Goal: Transaction & Acquisition: Obtain resource

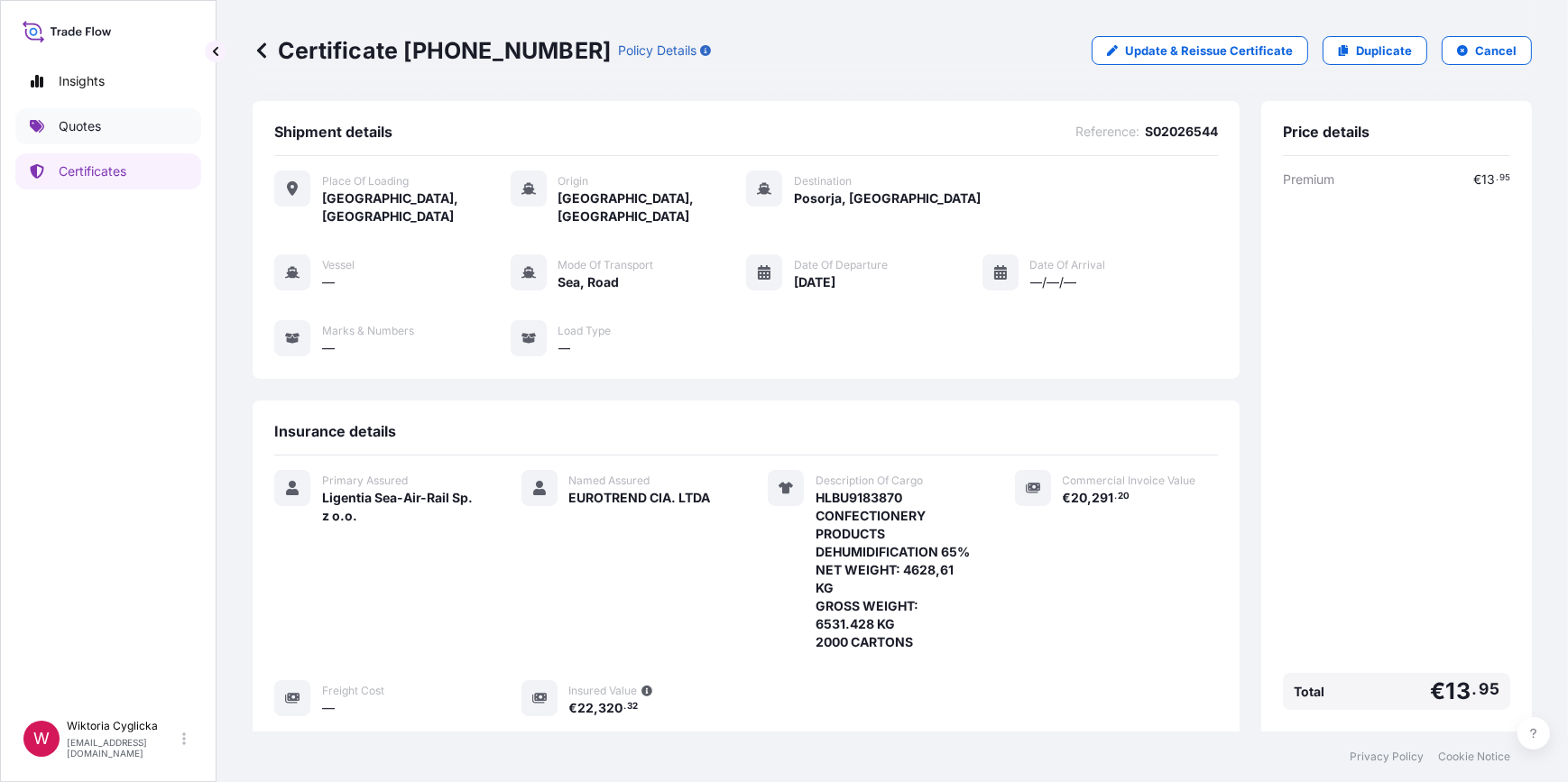
click at [144, 124] on link "Quotes" at bounding box center [108, 126] width 185 height 36
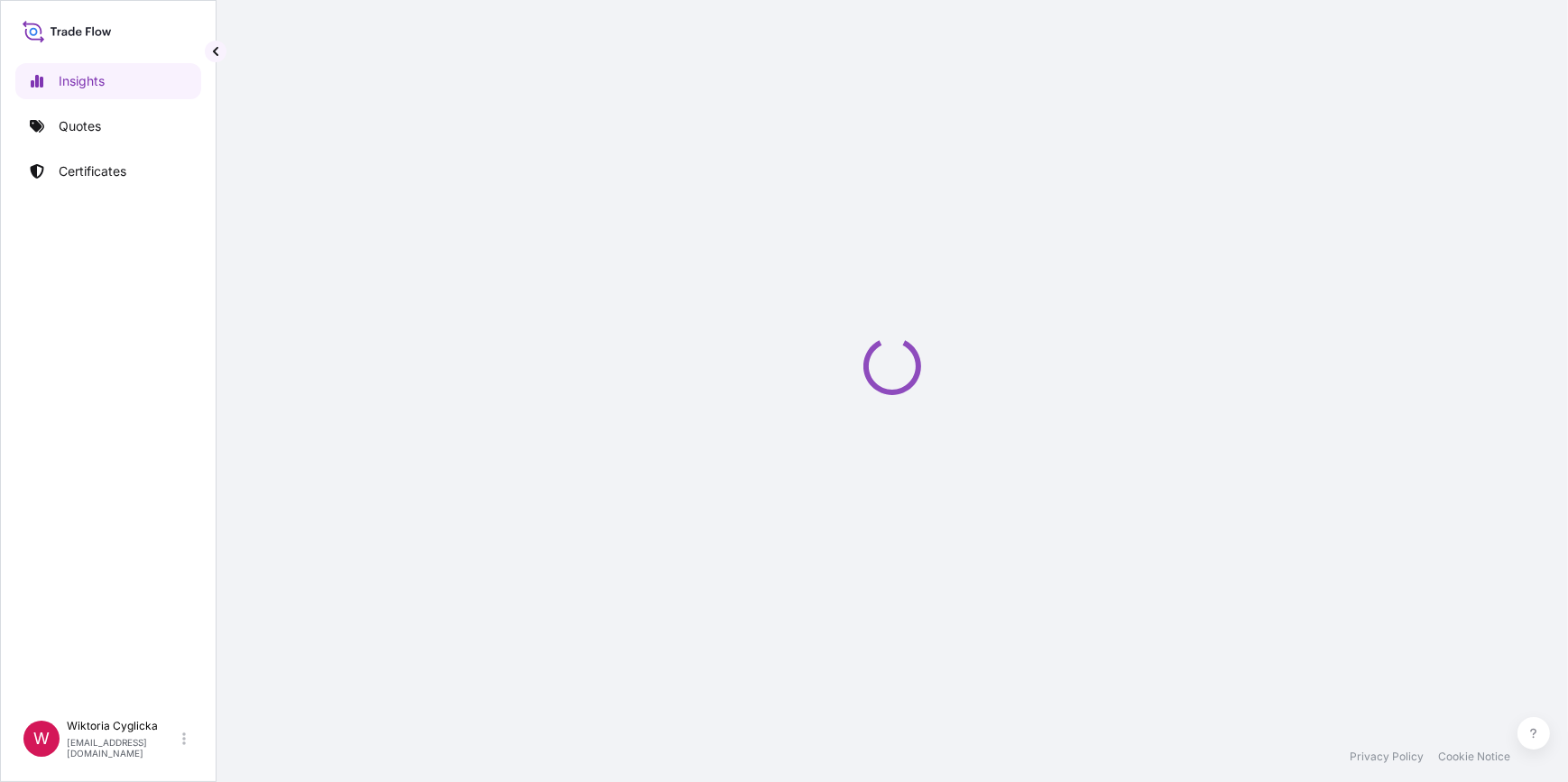
select select "2025"
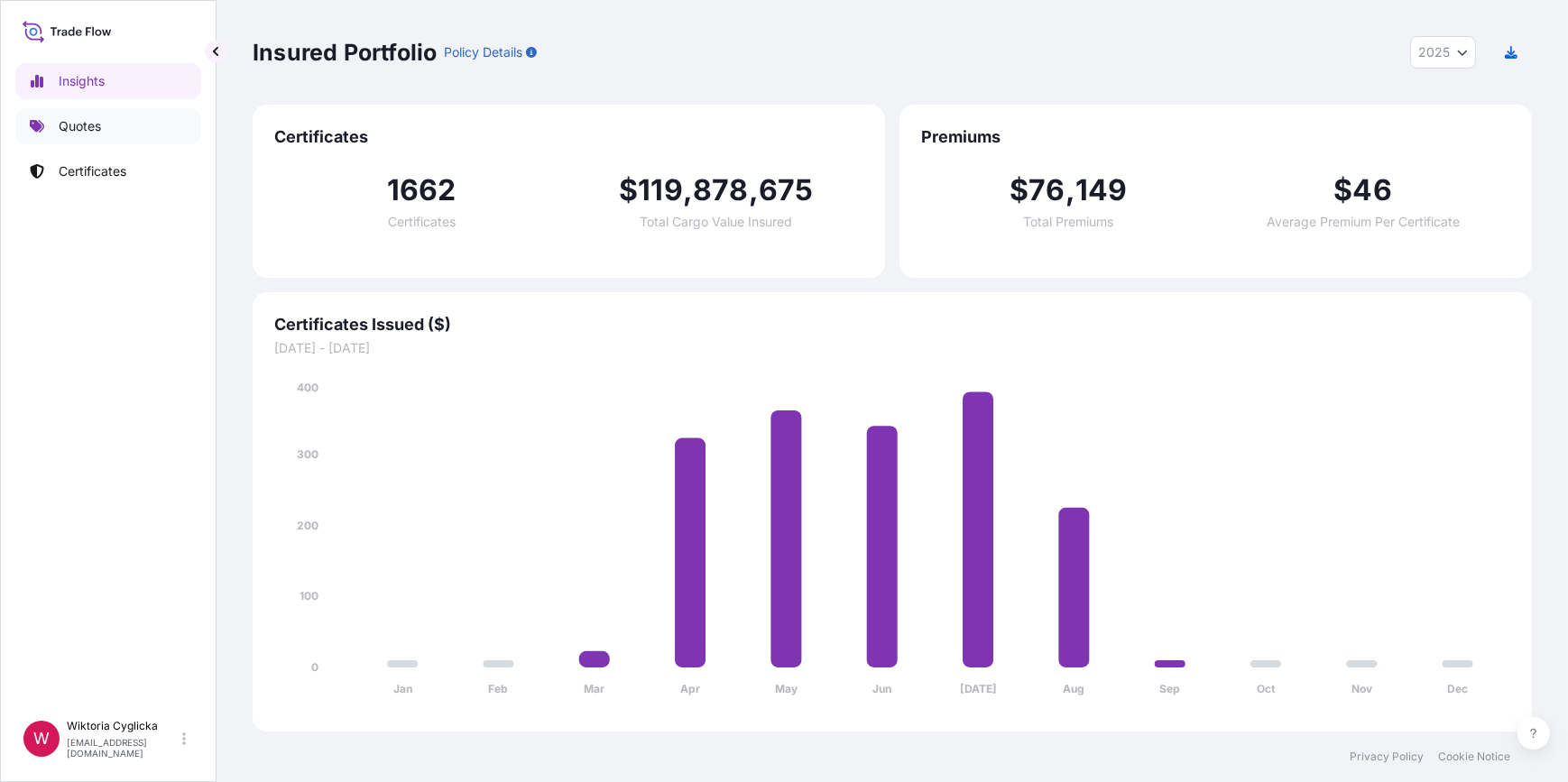
click at [57, 129] on link "Quotes" at bounding box center [108, 126] width 185 height 36
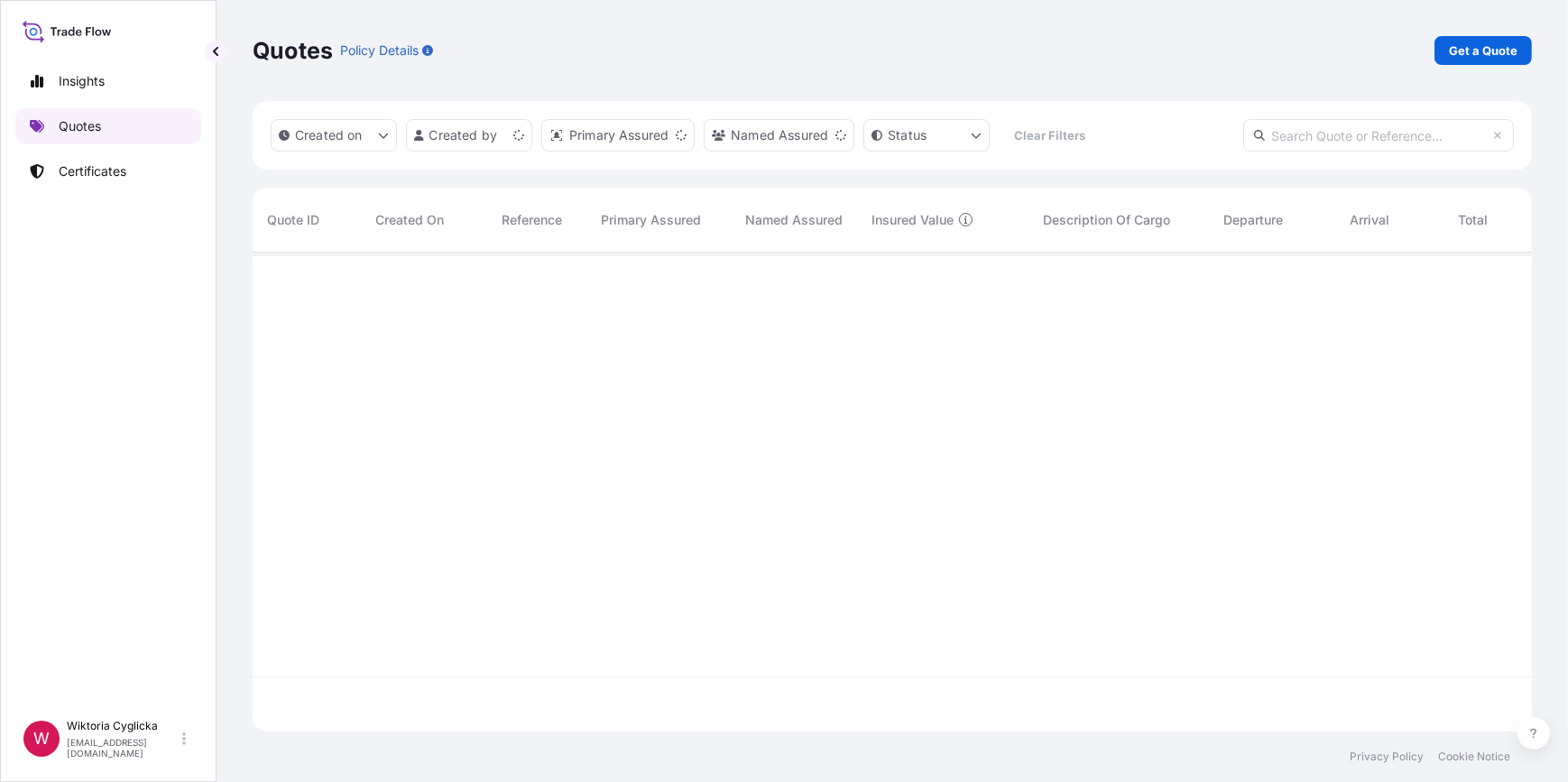
scroll to position [476, 1267]
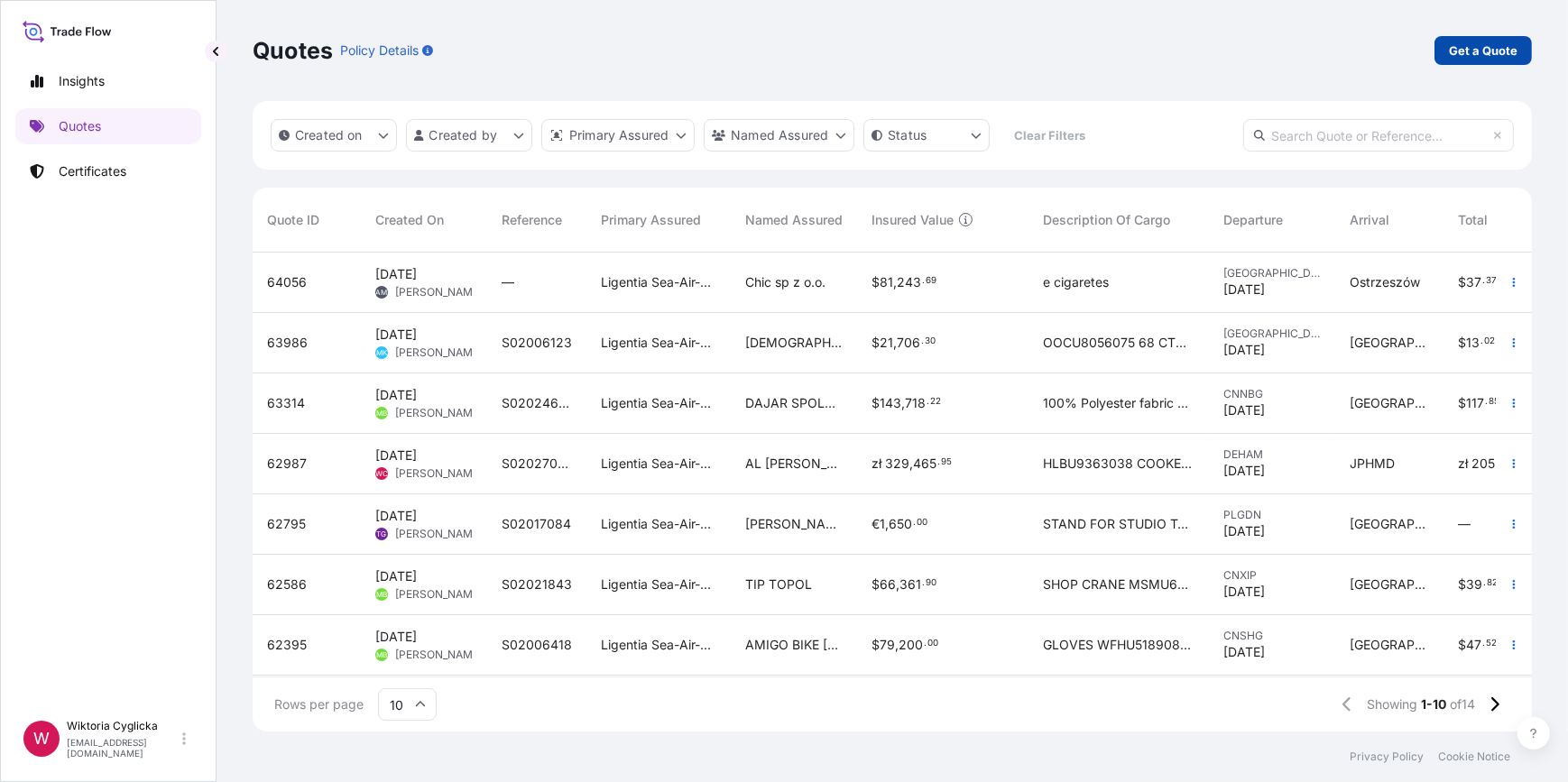
click at [1501, 53] on p "Get a Quote" at bounding box center [1482, 50] width 69 height 18
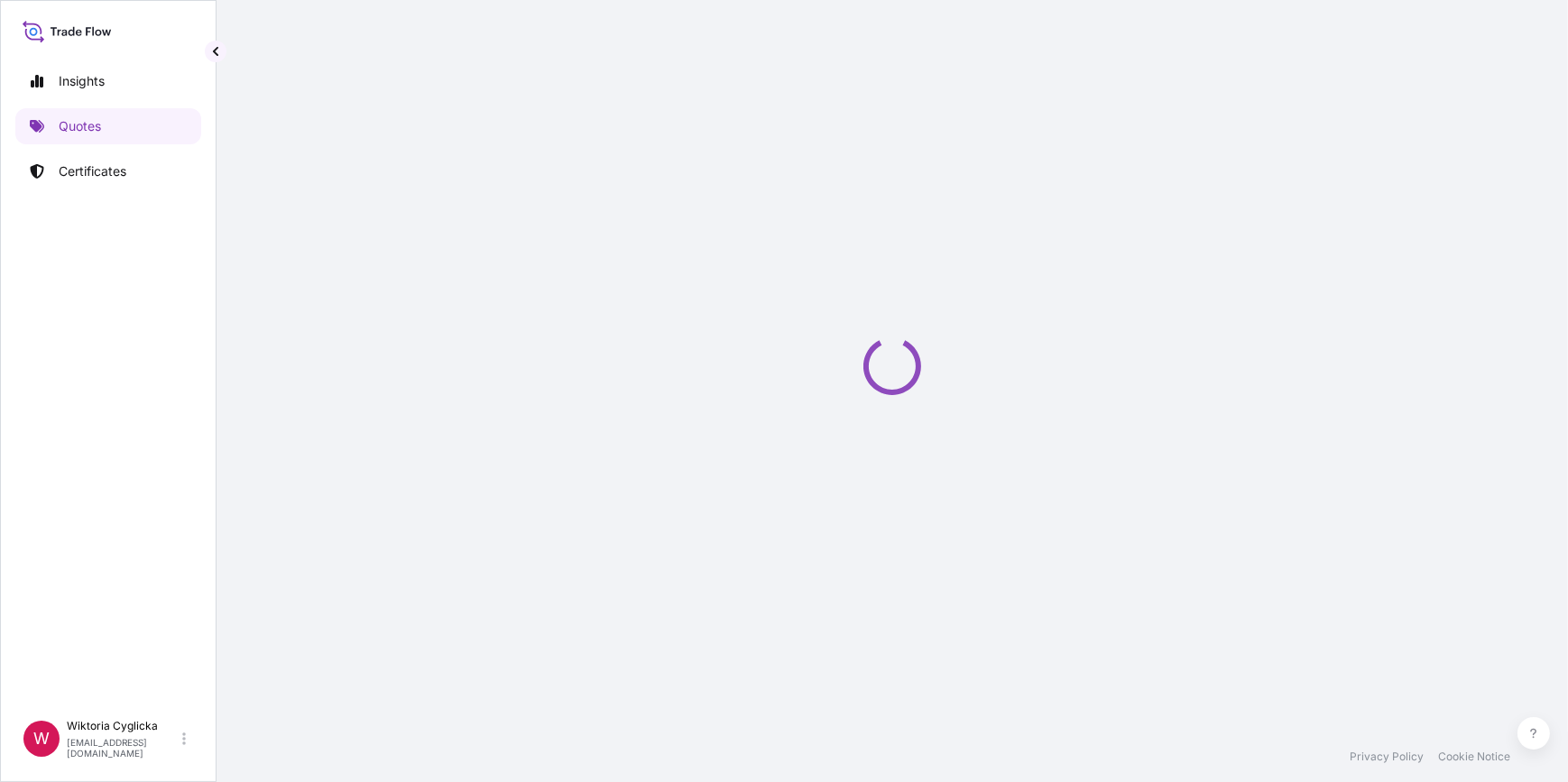
select select "Road / [GEOGRAPHIC_DATA]"
select select "Sea"
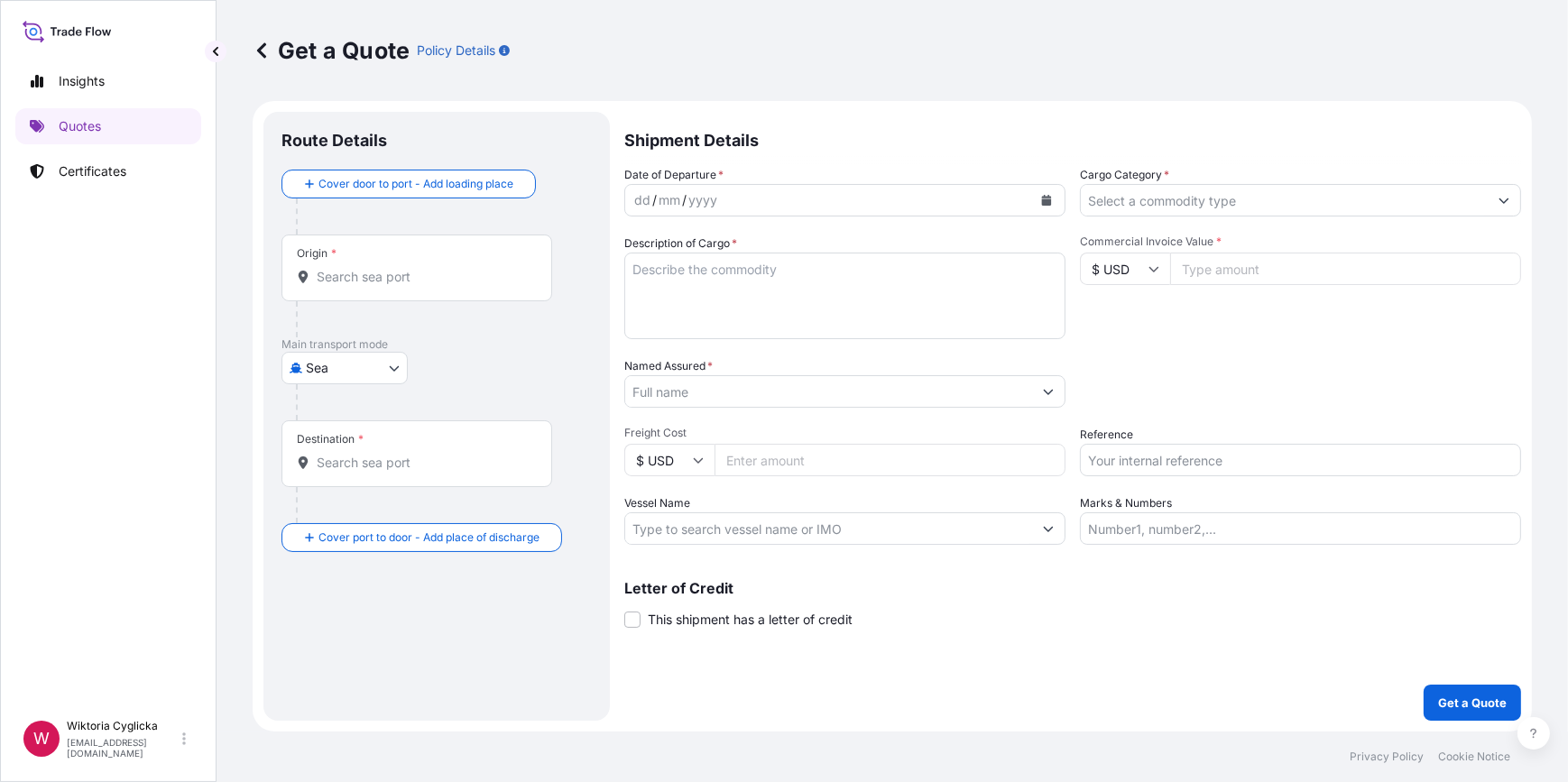
click at [1153, 454] on input "Reference" at bounding box center [1300, 461] width 441 height 33
paste input "S02033511"
type input "S02033511"
click at [1157, 364] on div "Packing Category Type to search a container mode Please select a primary mode o…" at bounding box center [1300, 382] width 441 height 50
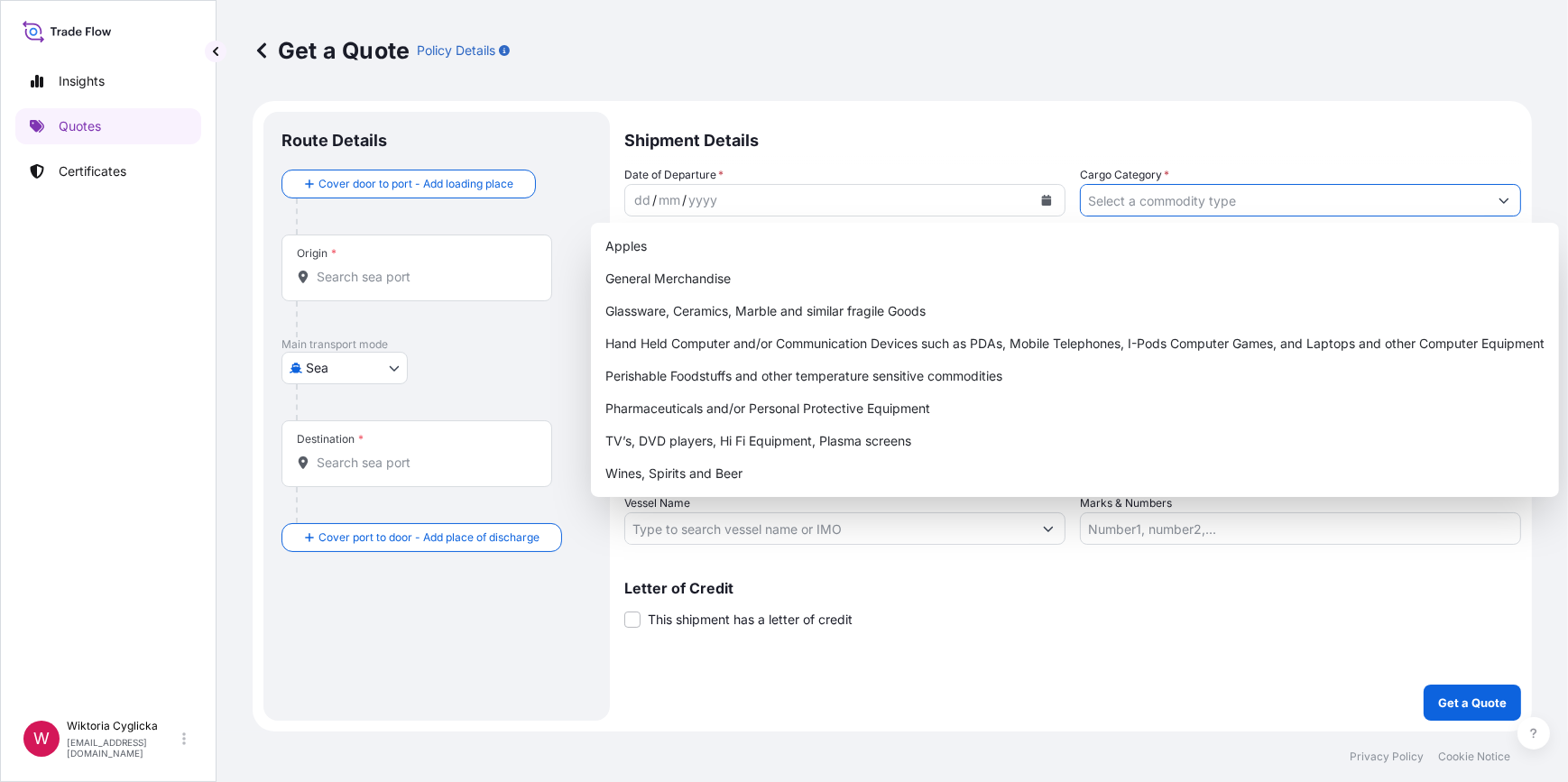
click at [1155, 202] on input "Cargo Category *" at bounding box center [1283, 201] width 406 height 33
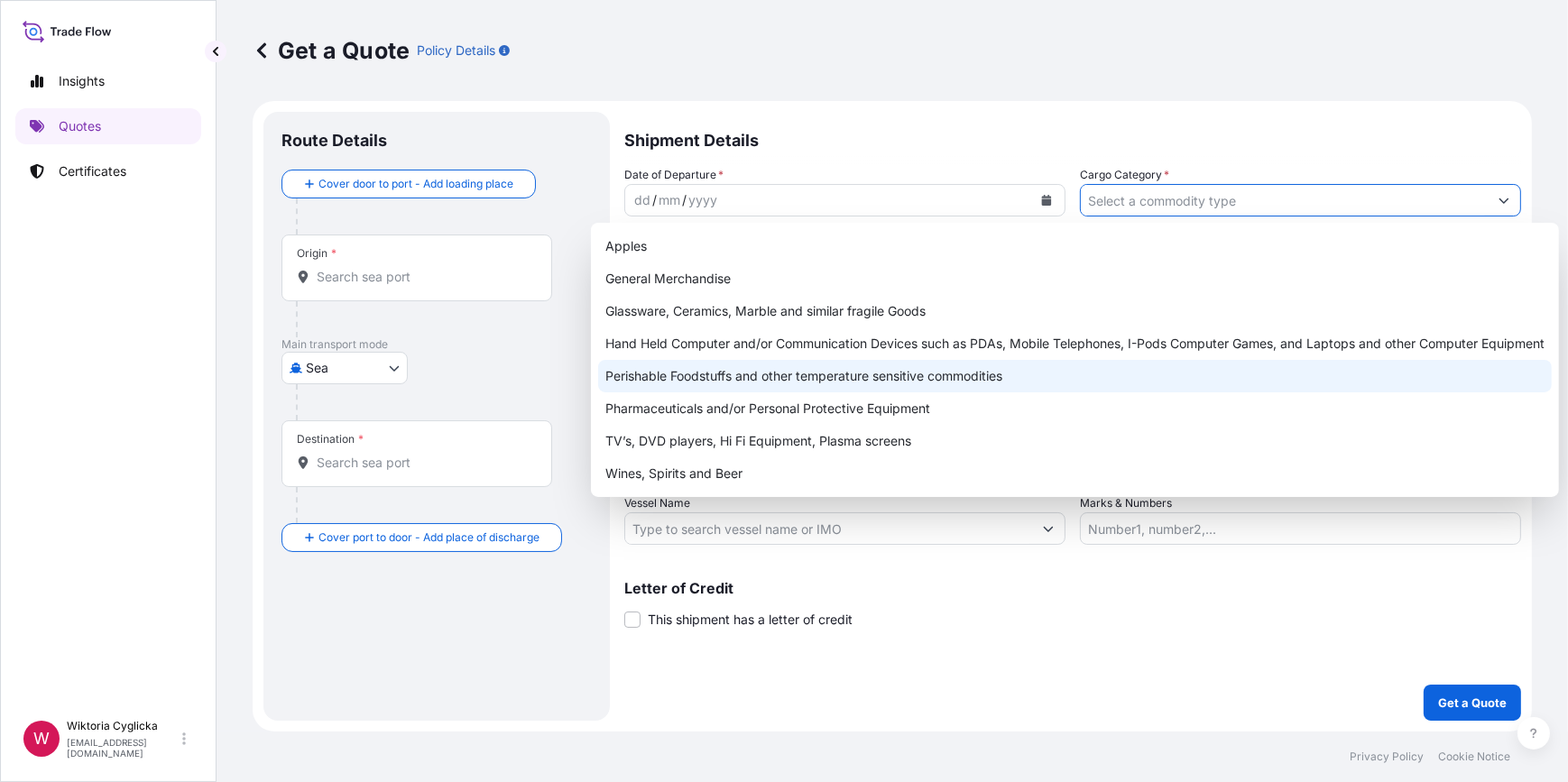
click at [811, 380] on div "Perishable Foodstuffs and other temperature sensitive commodities" at bounding box center [1074, 377] width 953 height 33
type input "Perishable Foodstuffs and other temperature sensitive commodities"
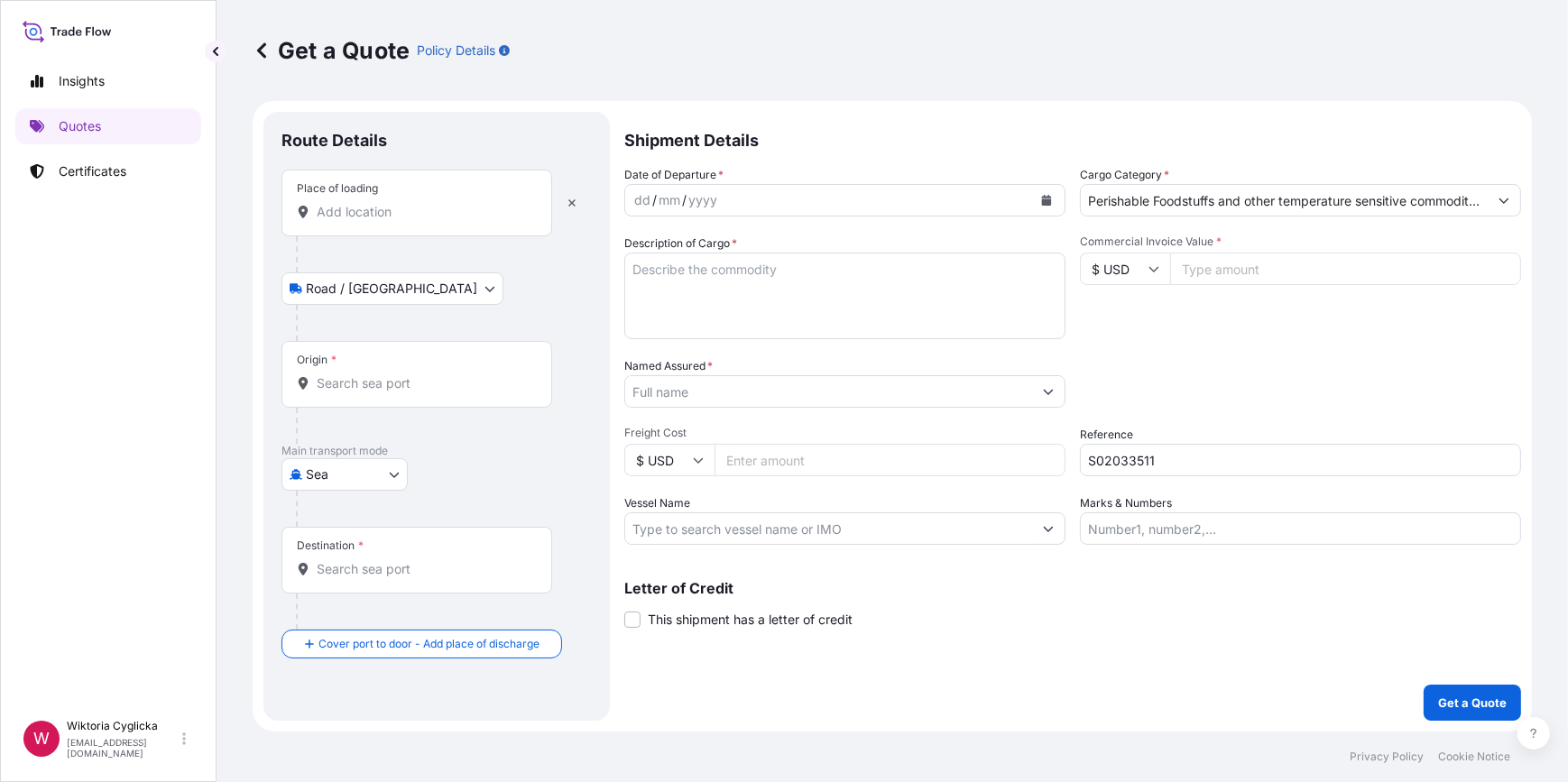
click at [349, 198] on div "Place of loading" at bounding box center [416, 203] width 270 height 67
click at [349, 203] on input "Place of loading" at bounding box center [423, 211] width 212 height 18
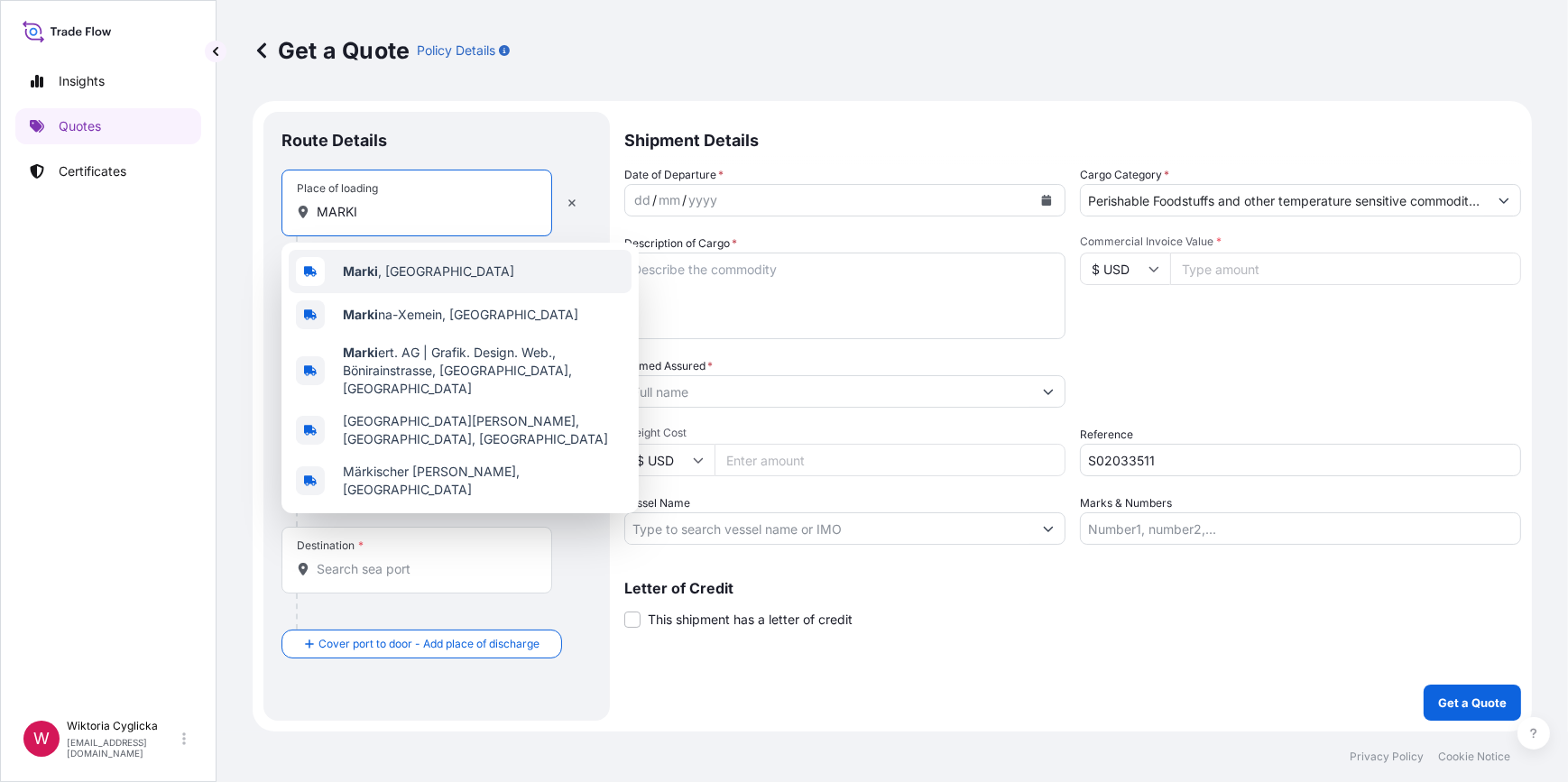
click at [348, 255] on div "Marki , [GEOGRAPHIC_DATA]" at bounding box center [460, 271] width 343 height 43
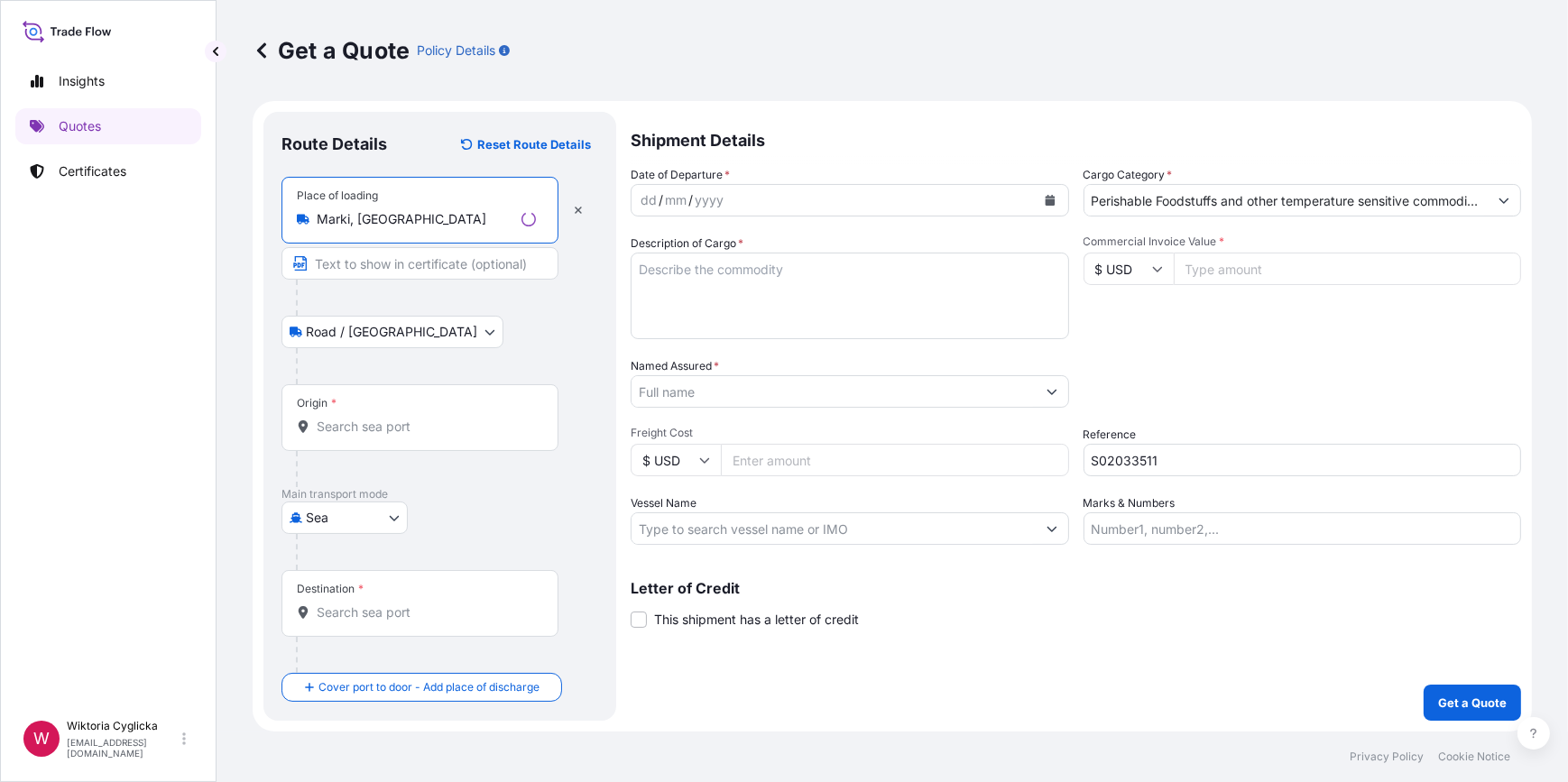
type input "Marki, [GEOGRAPHIC_DATA]"
click at [378, 418] on input "Origin *" at bounding box center [426, 427] width 219 height 18
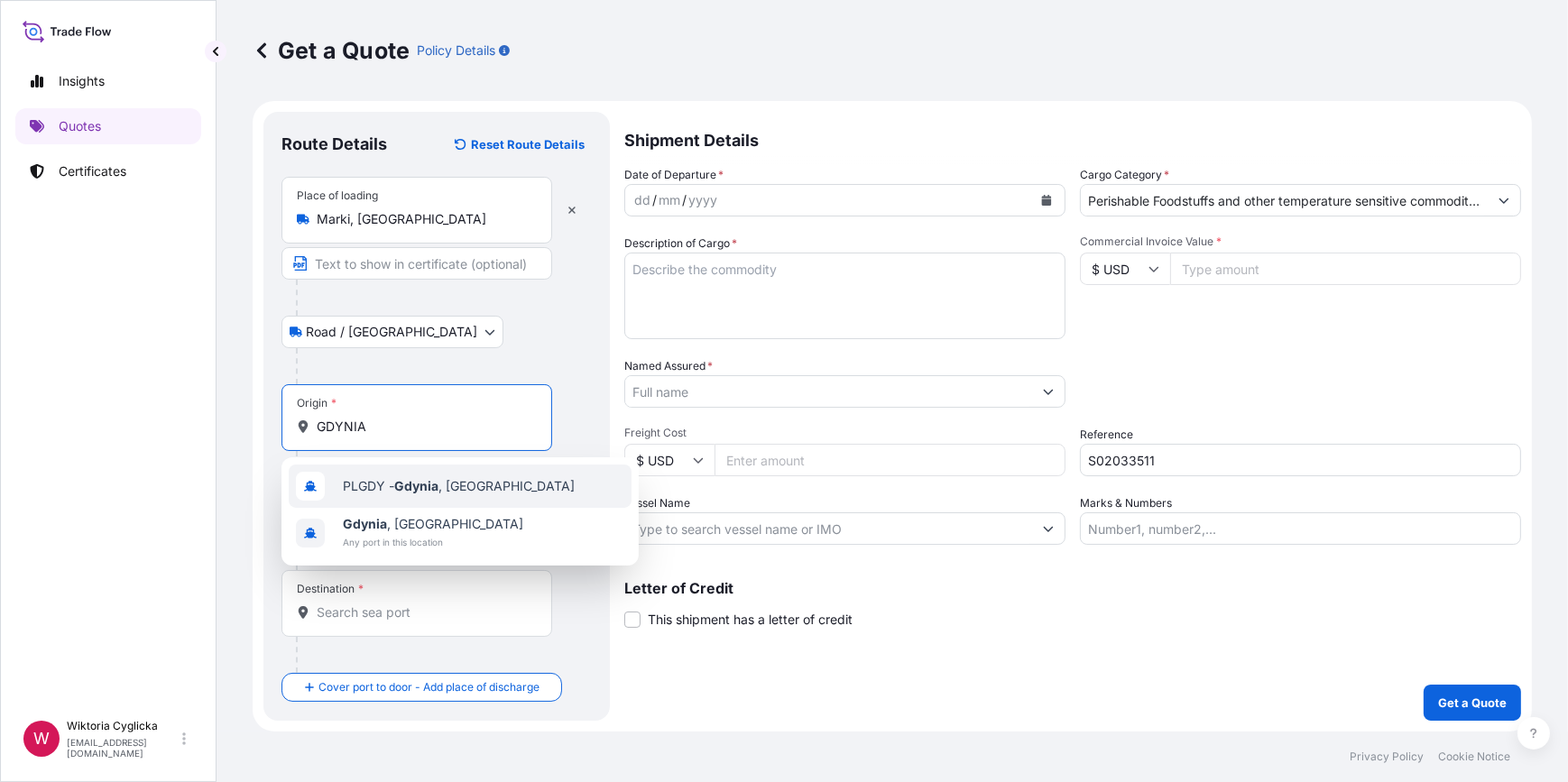
click at [414, 477] on span "PLGDY - [GEOGRAPHIC_DATA] , [GEOGRAPHIC_DATA]" at bounding box center [459, 486] width 232 height 18
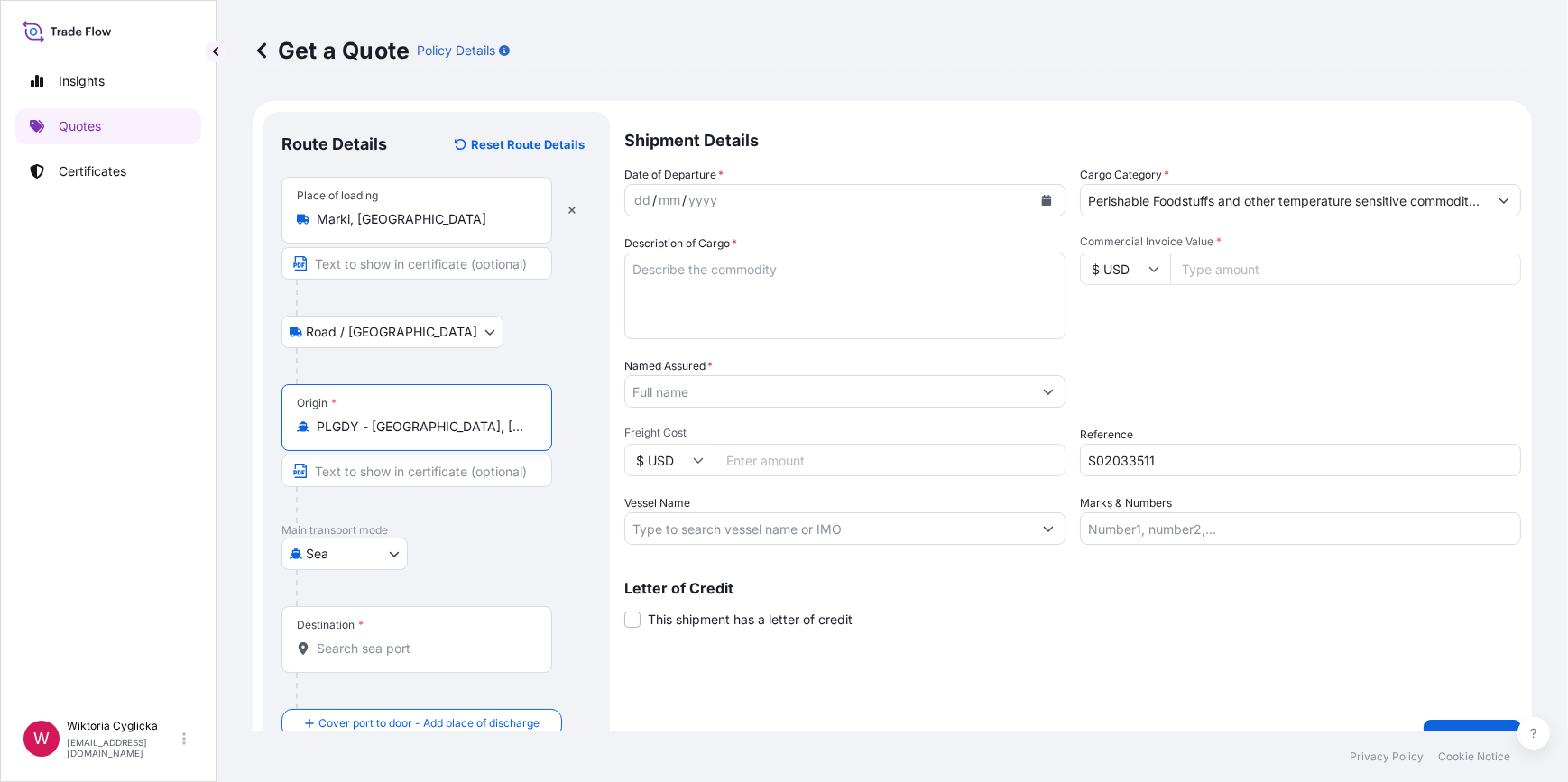
type input "PLGDY - [GEOGRAPHIC_DATA], [GEOGRAPHIC_DATA]"
click at [351, 654] on input "Destination *" at bounding box center [423, 648] width 212 height 18
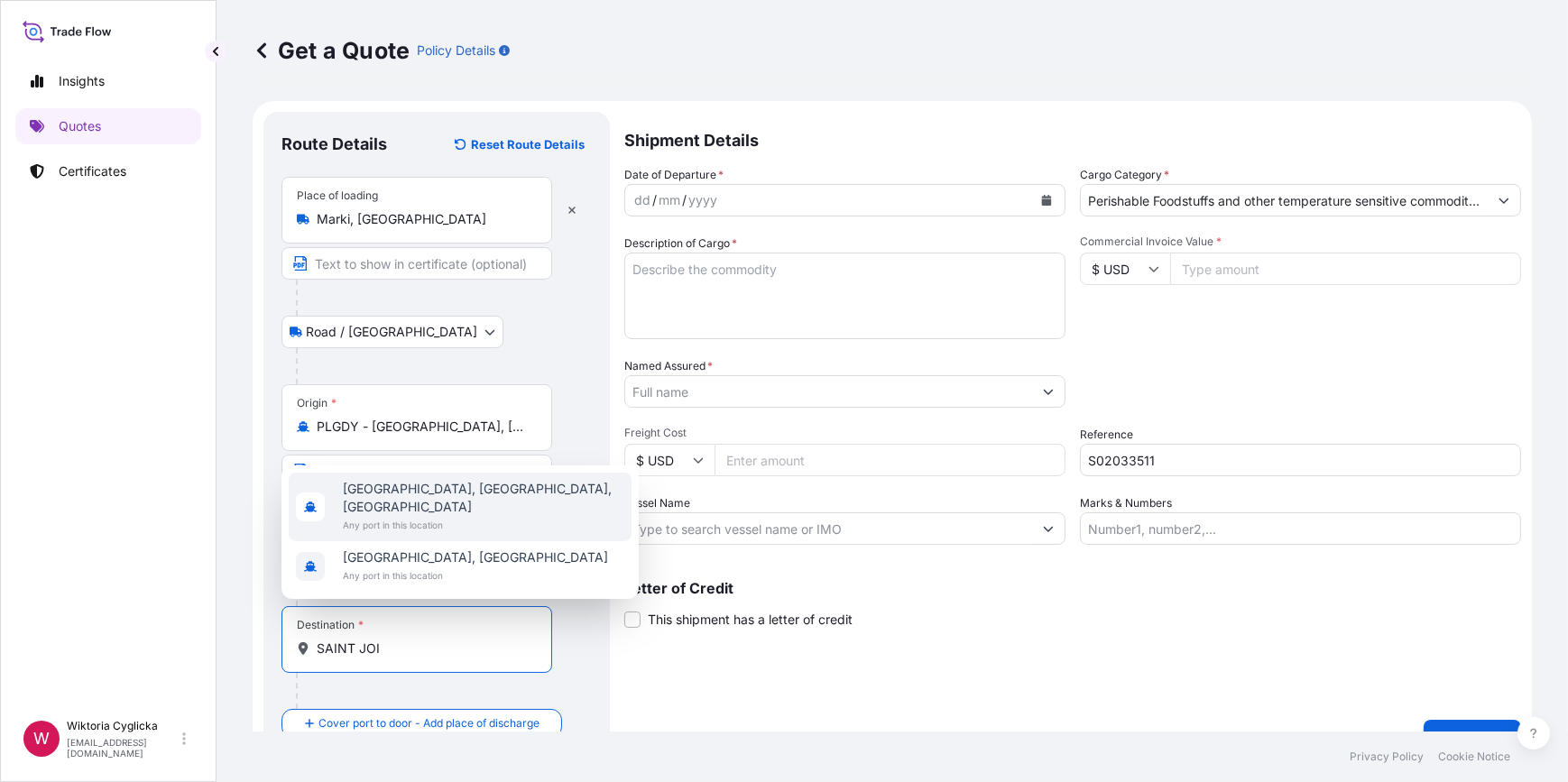
click at [448, 512] on span "[GEOGRAPHIC_DATA], [GEOGRAPHIC_DATA], [GEOGRAPHIC_DATA]" at bounding box center [483, 497] width 281 height 36
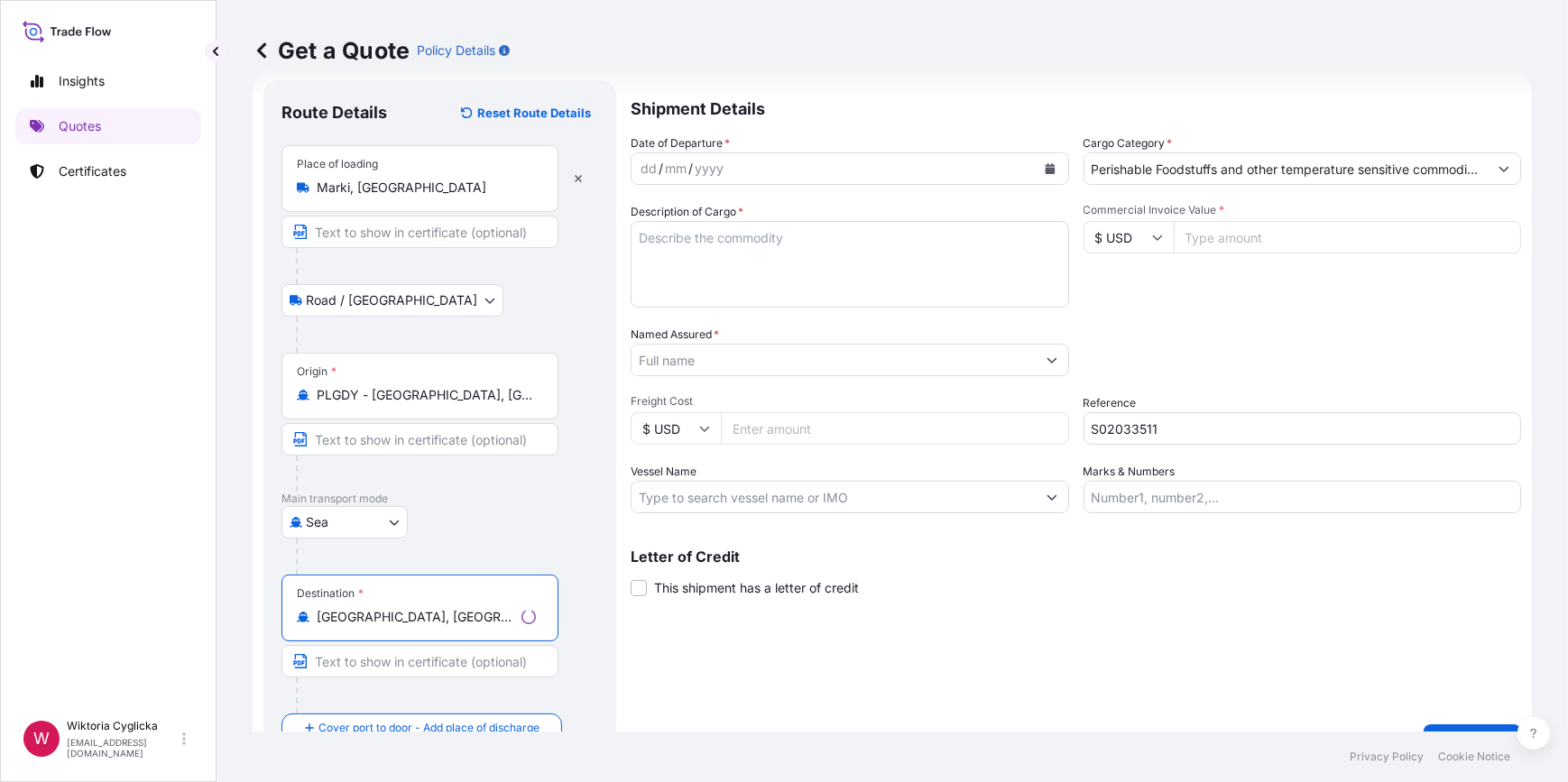
scroll to position [70, 0]
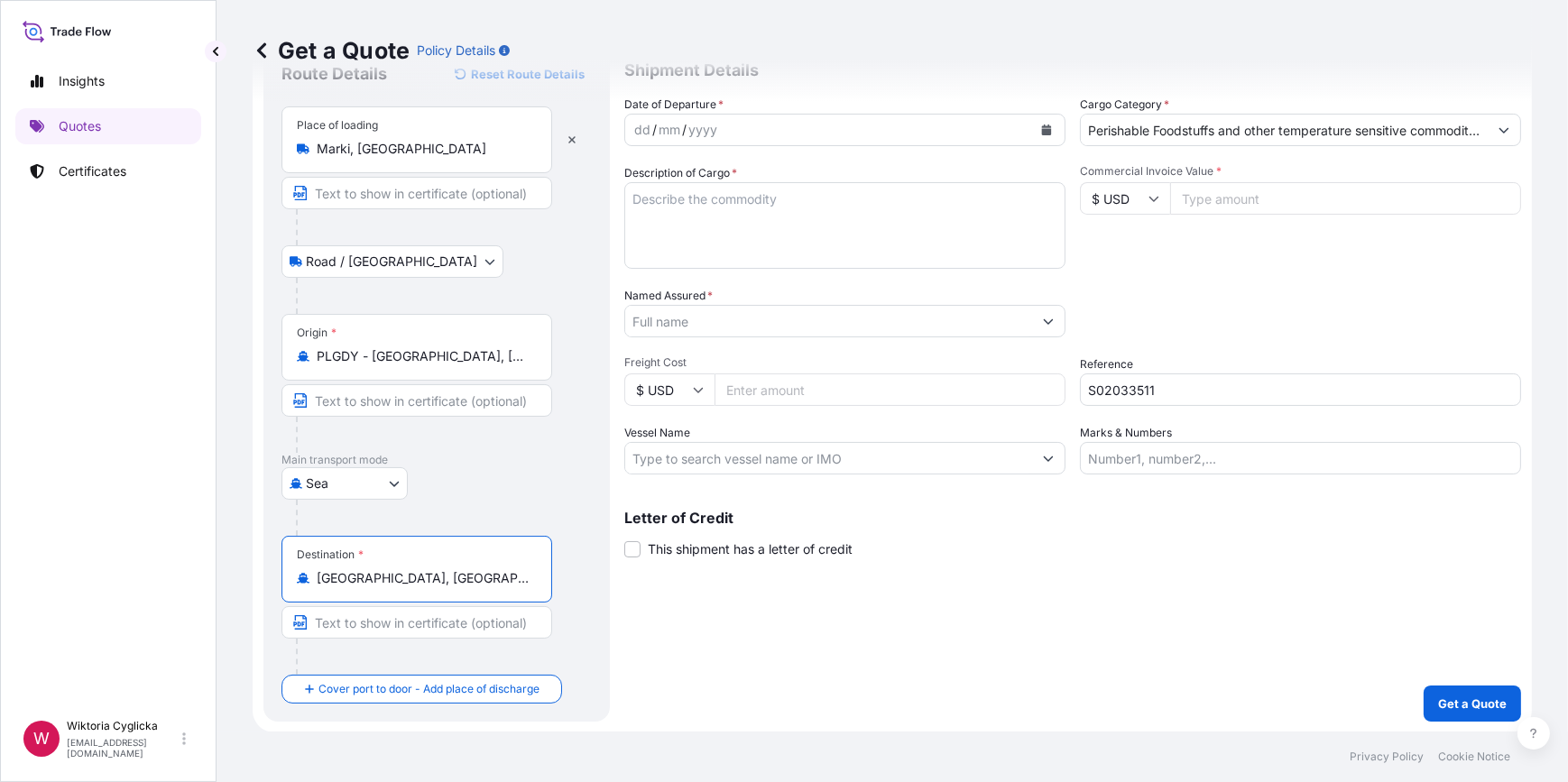
type input "[GEOGRAPHIC_DATA], [GEOGRAPHIC_DATA], [GEOGRAPHIC_DATA]"
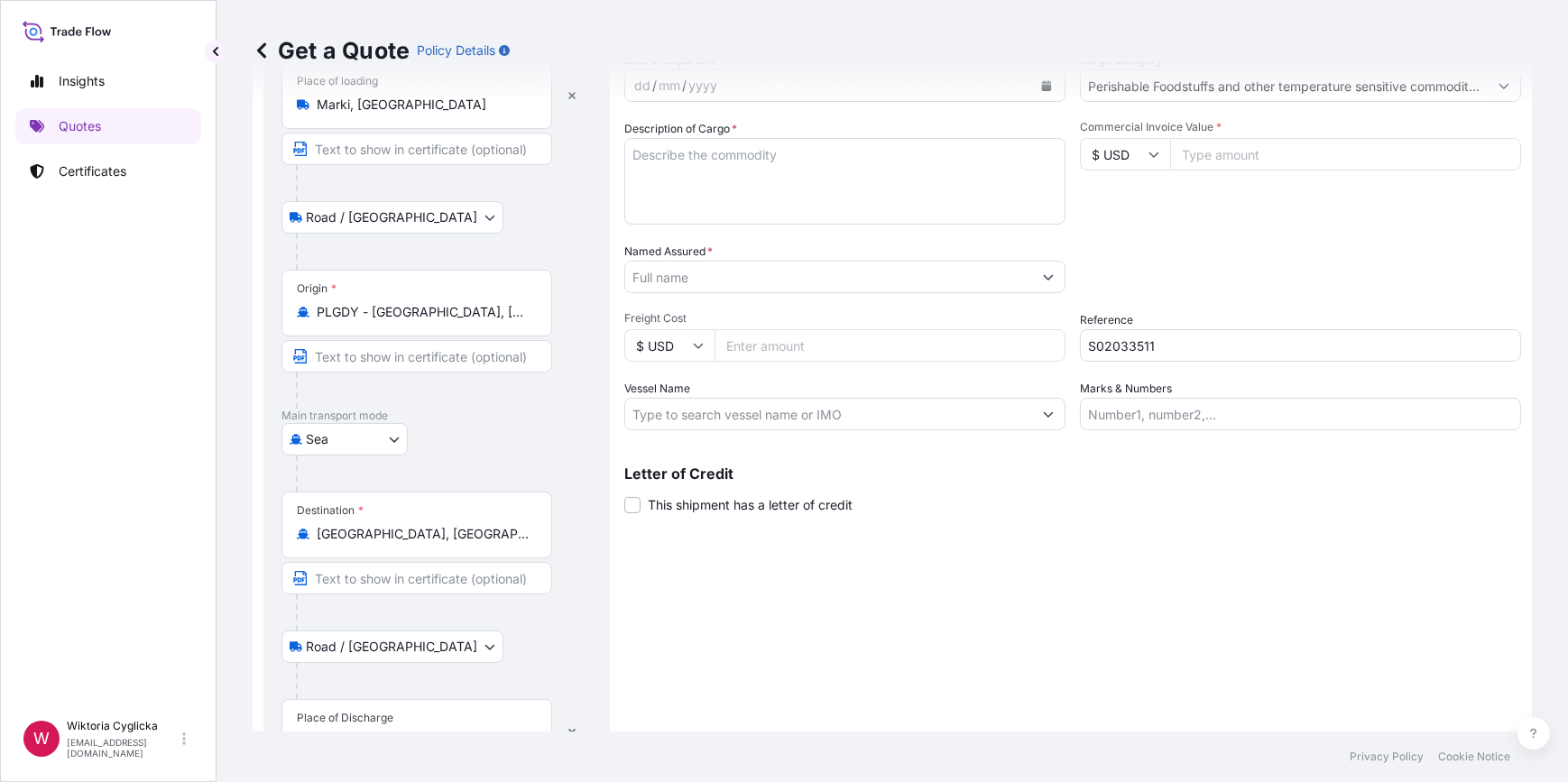
scroll to position [177, 0]
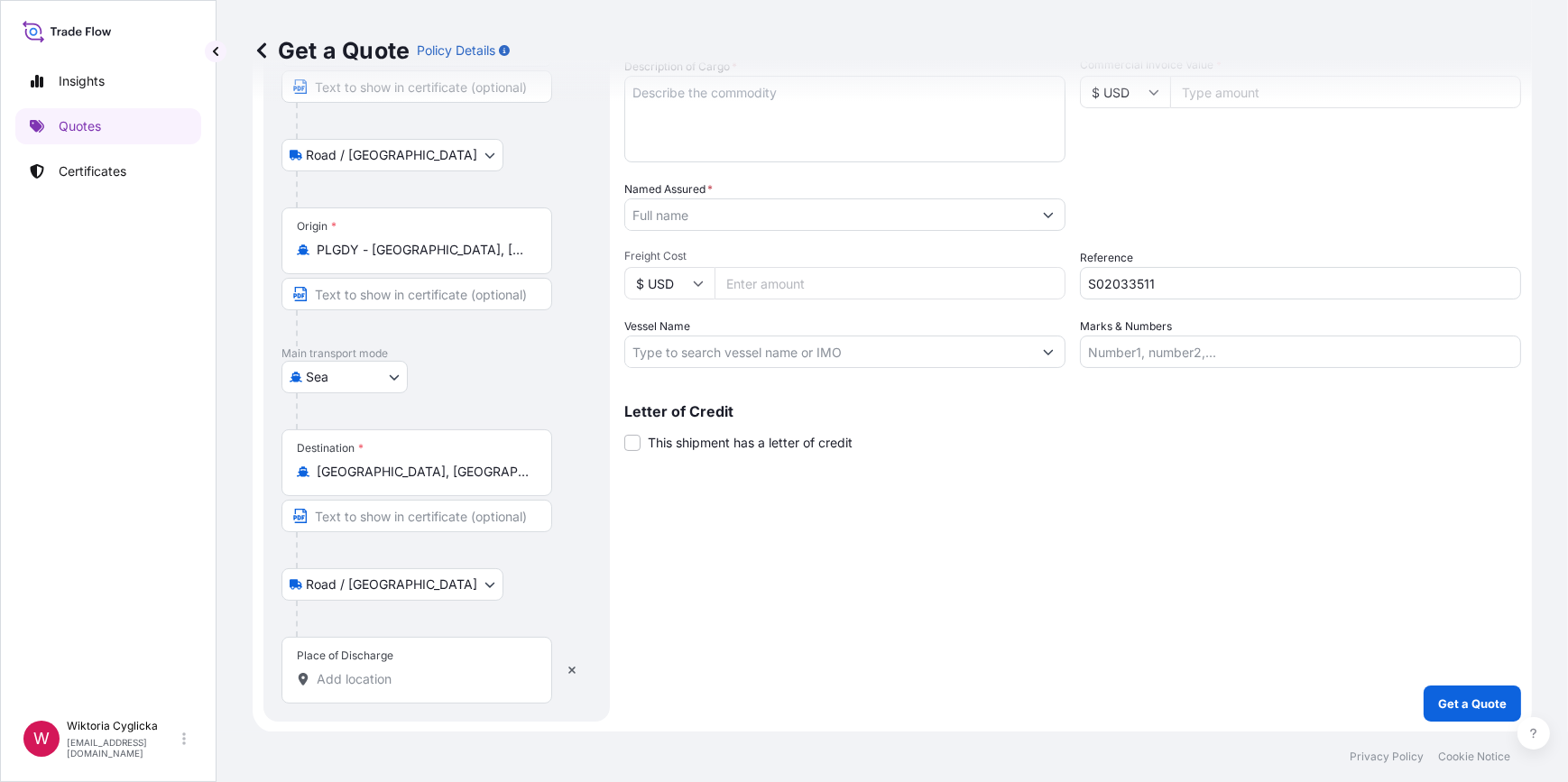
click at [400, 669] on div "Place of Discharge" at bounding box center [416, 670] width 270 height 67
click at [400, 670] on input "Place of Discharge" at bounding box center [423, 679] width 212 height 18
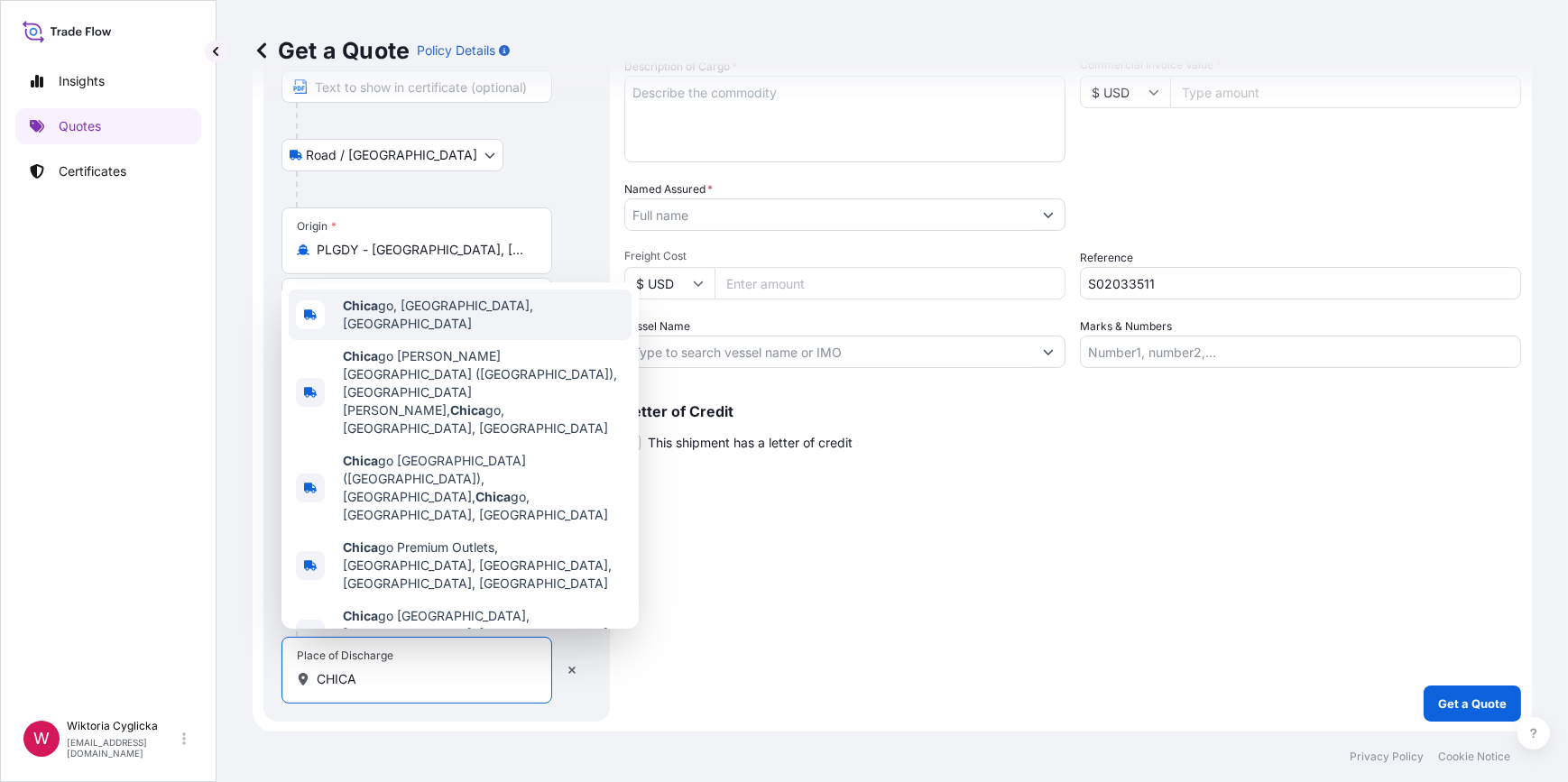
click at [448, 340] on div "Chica go, [GEOGRAPHIC_DATA], [GEOGRAPHIC_DATA]" at bounding box center [460, 315] width 343 height 50
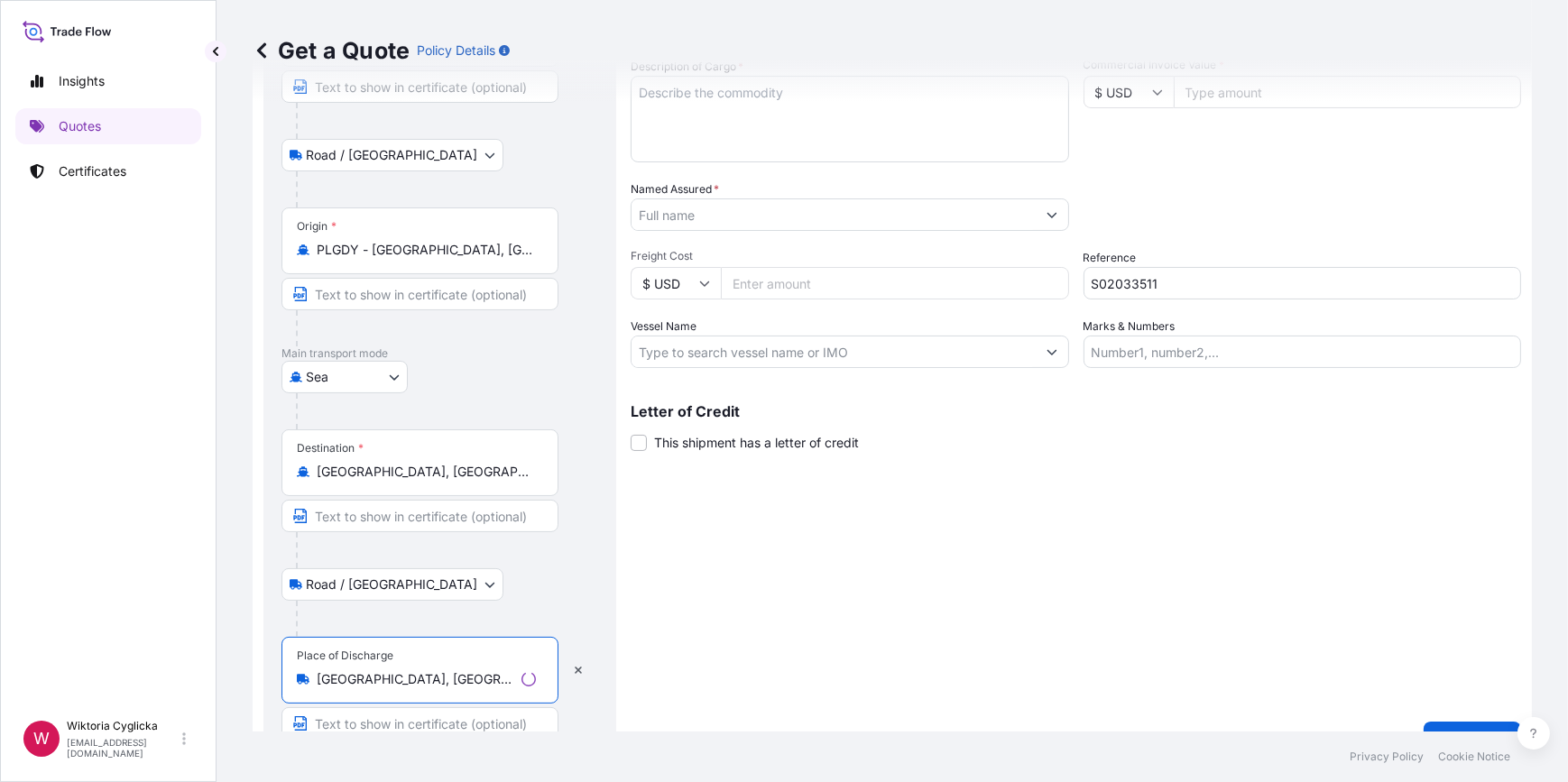
type input "[GEOGRAPHIC_DATA], [GEOGRAPHIC_DATA], [GEOGRAPHIC_DATA]"
click at [731, 143] on textarea "Description of Cargo *" at bounding box center [844, 119] width 441 height 87
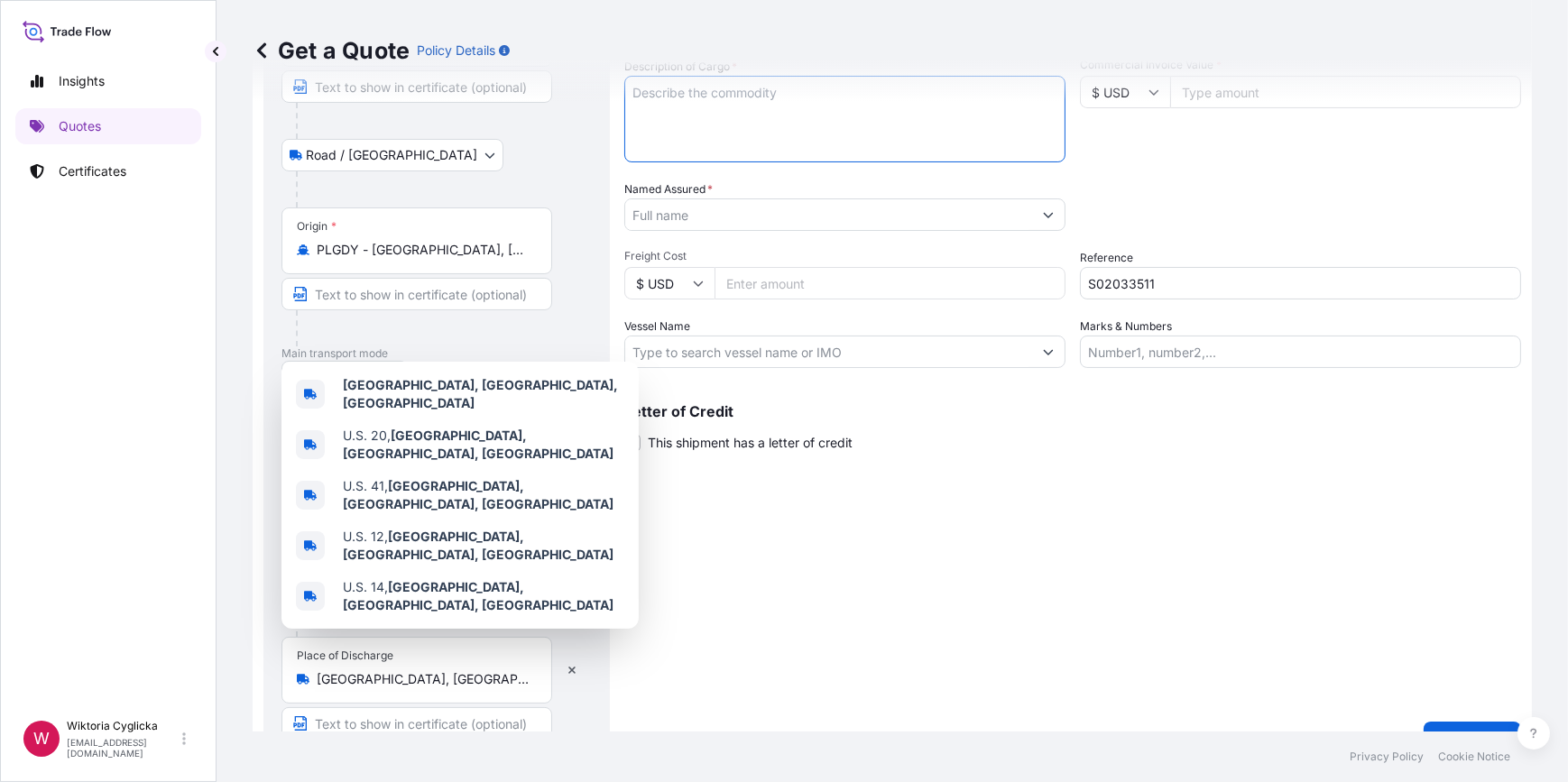
paste textarea "FROZEN BREAD NET WEIGHT: 7056,000 KGS"
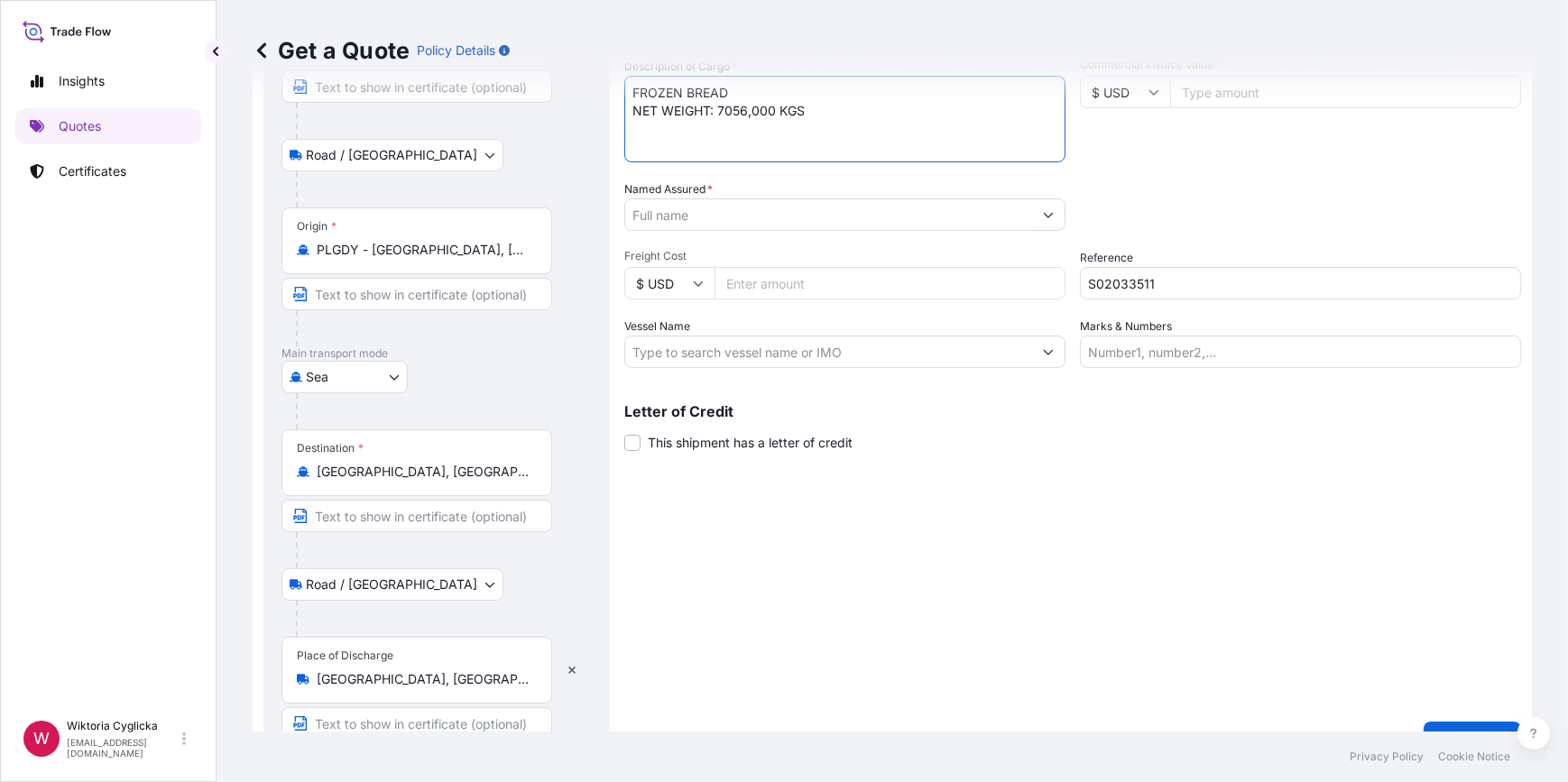
click at [793, 549] on div "Shipment Details Date of Departure * dd / mm / yyyy Cargo Category * Perishable…" at bounding box center [1072, 347] width 897 height 823
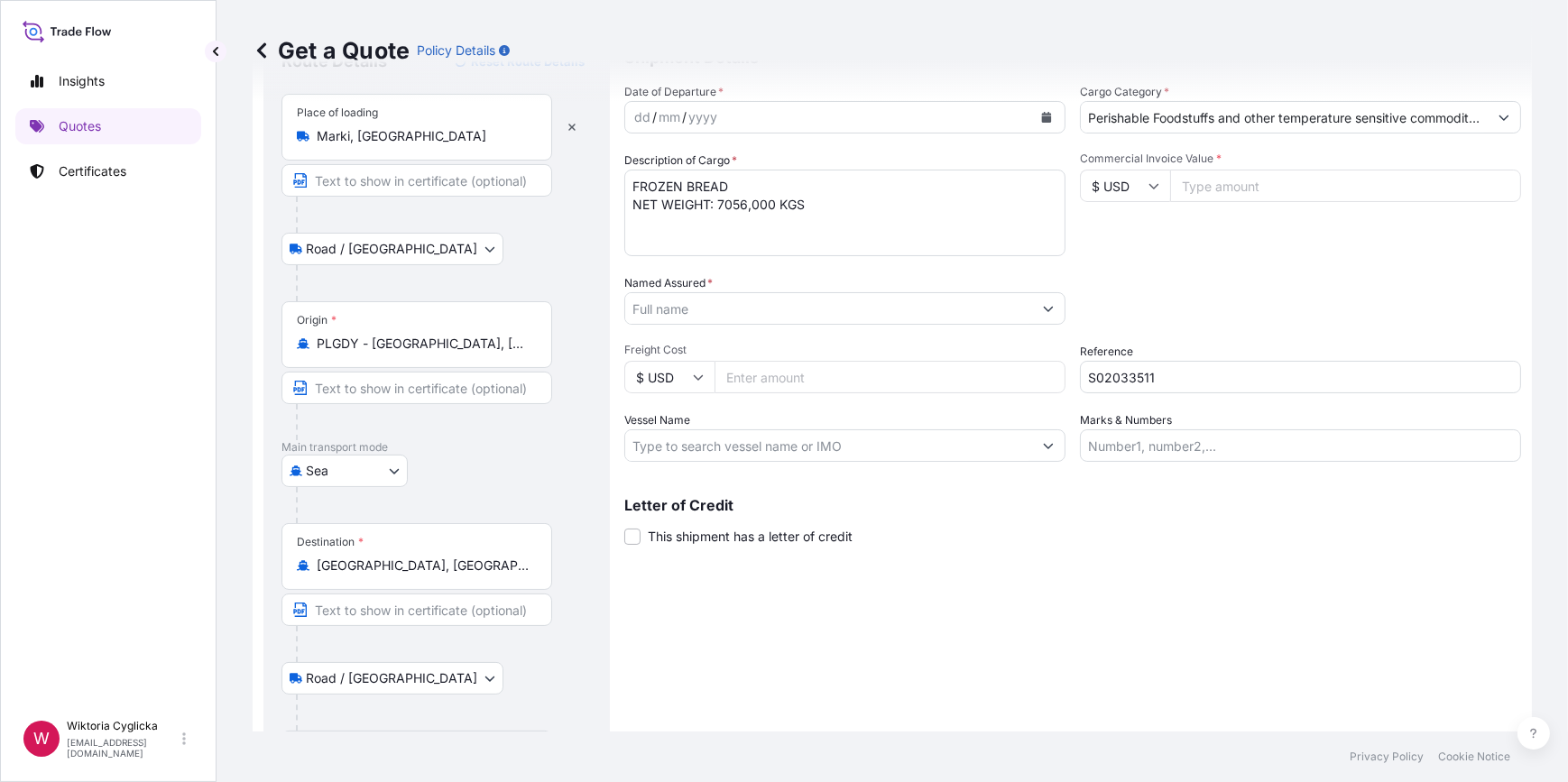
scroll to position [68, 0]
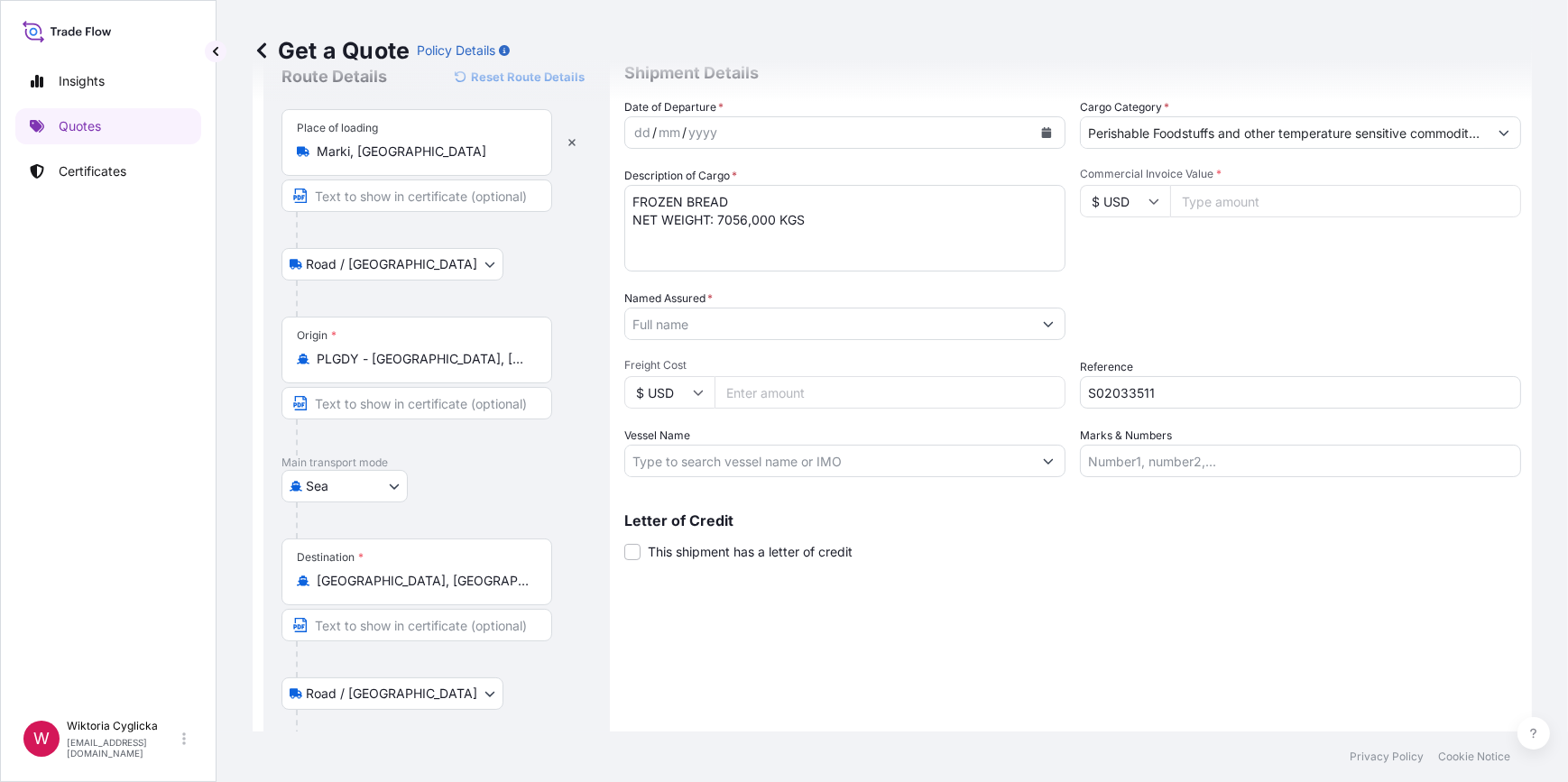
click at [631, 191] on textarea "FROZEN BREAD NET WEIGHT: 7056,000 KGS" at bounding box center [844, 229] width 441 height 87
paste textarea "DAYU6722879"
click at [1041, 127] on icon "Calendar" at bounding box center [1046, 132] width 11 height 11
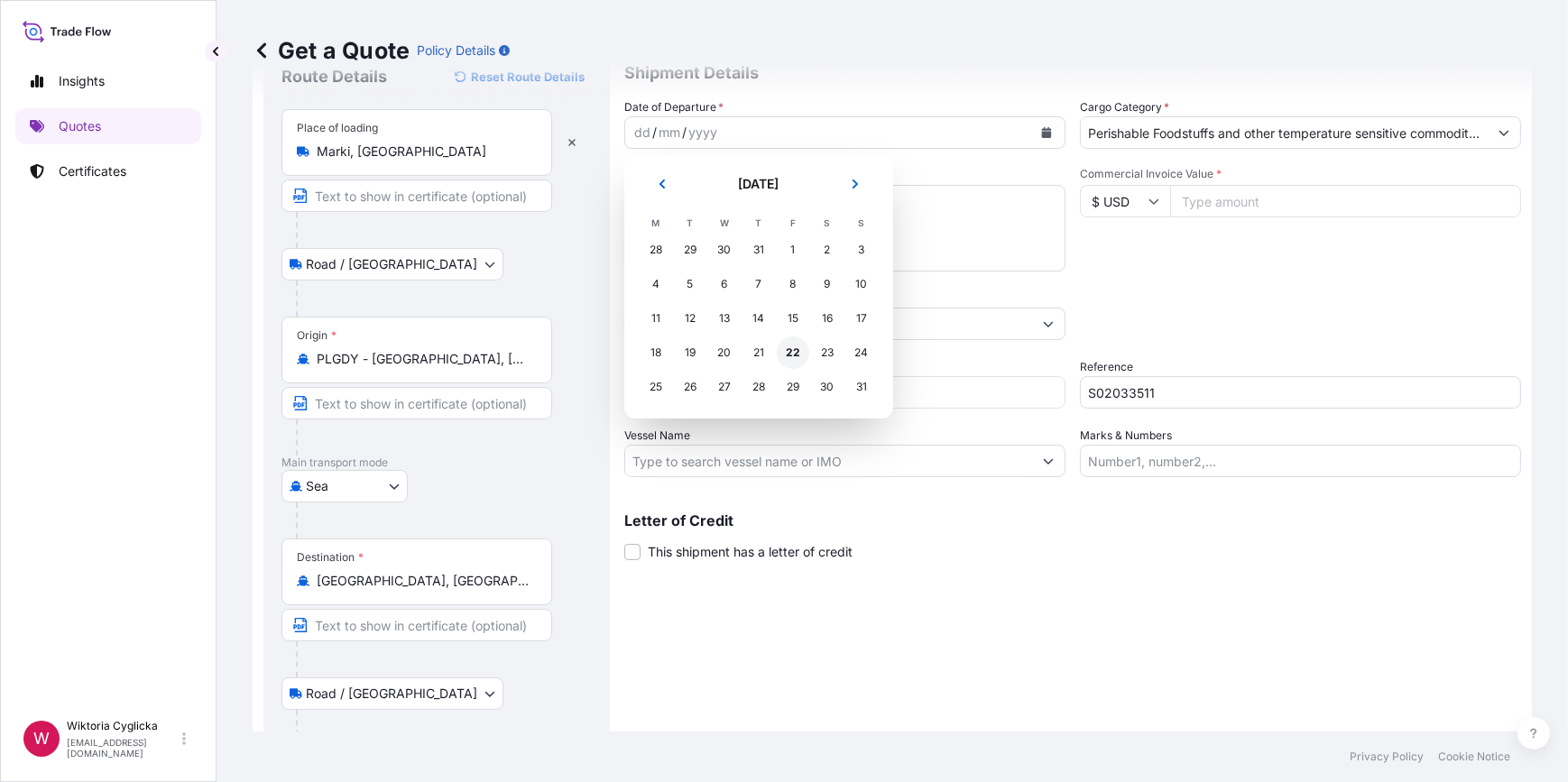
click at [786, 349] on div "22" at bounding box center [793, 352] width 33 height 33
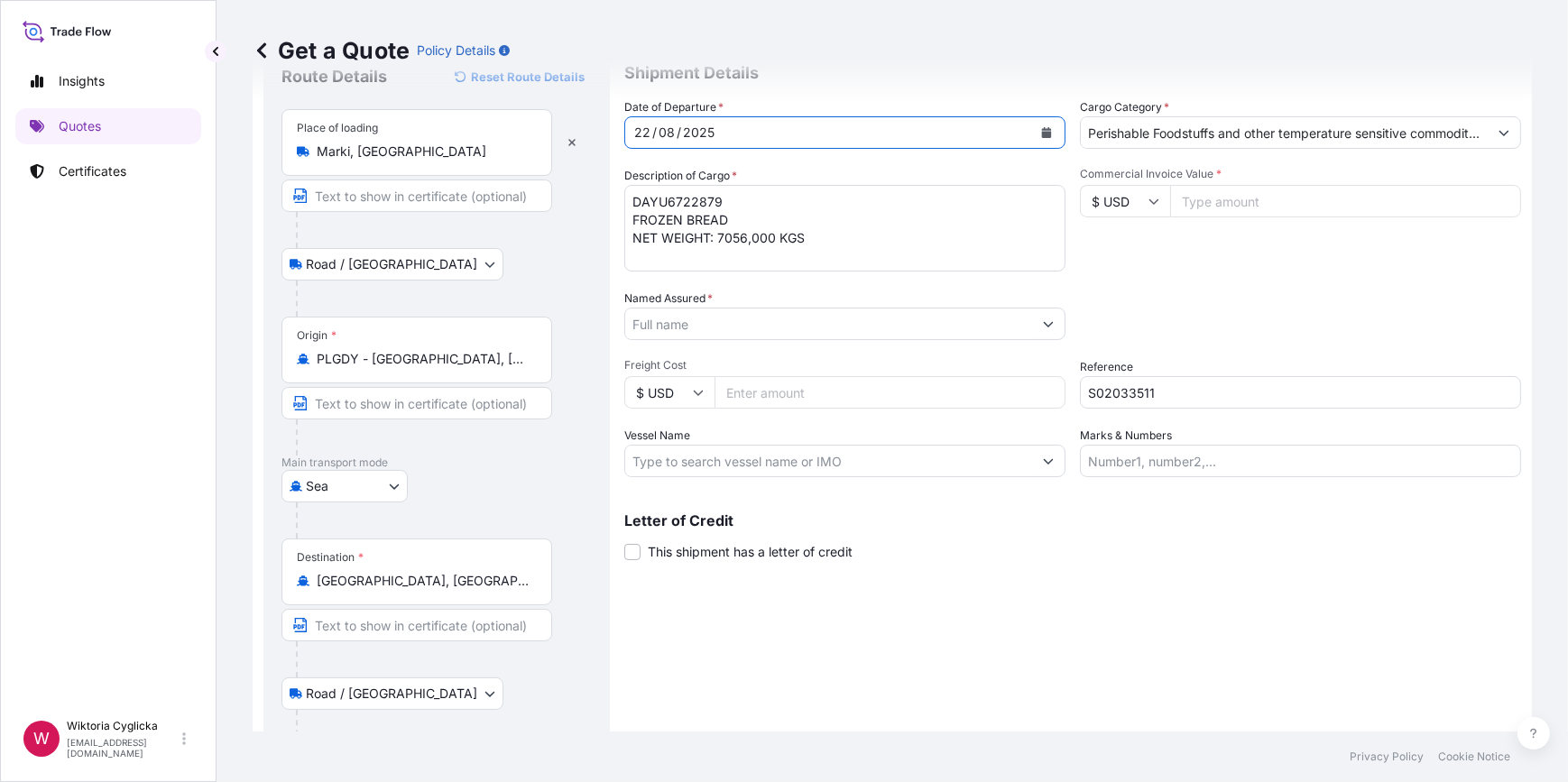
click at [811, 239] on textarea "DAYU6722879 FROZEN BREAD NET WEIGHT: 7056,000 KGS" at bounding box center [844, 229] width 441 height 87
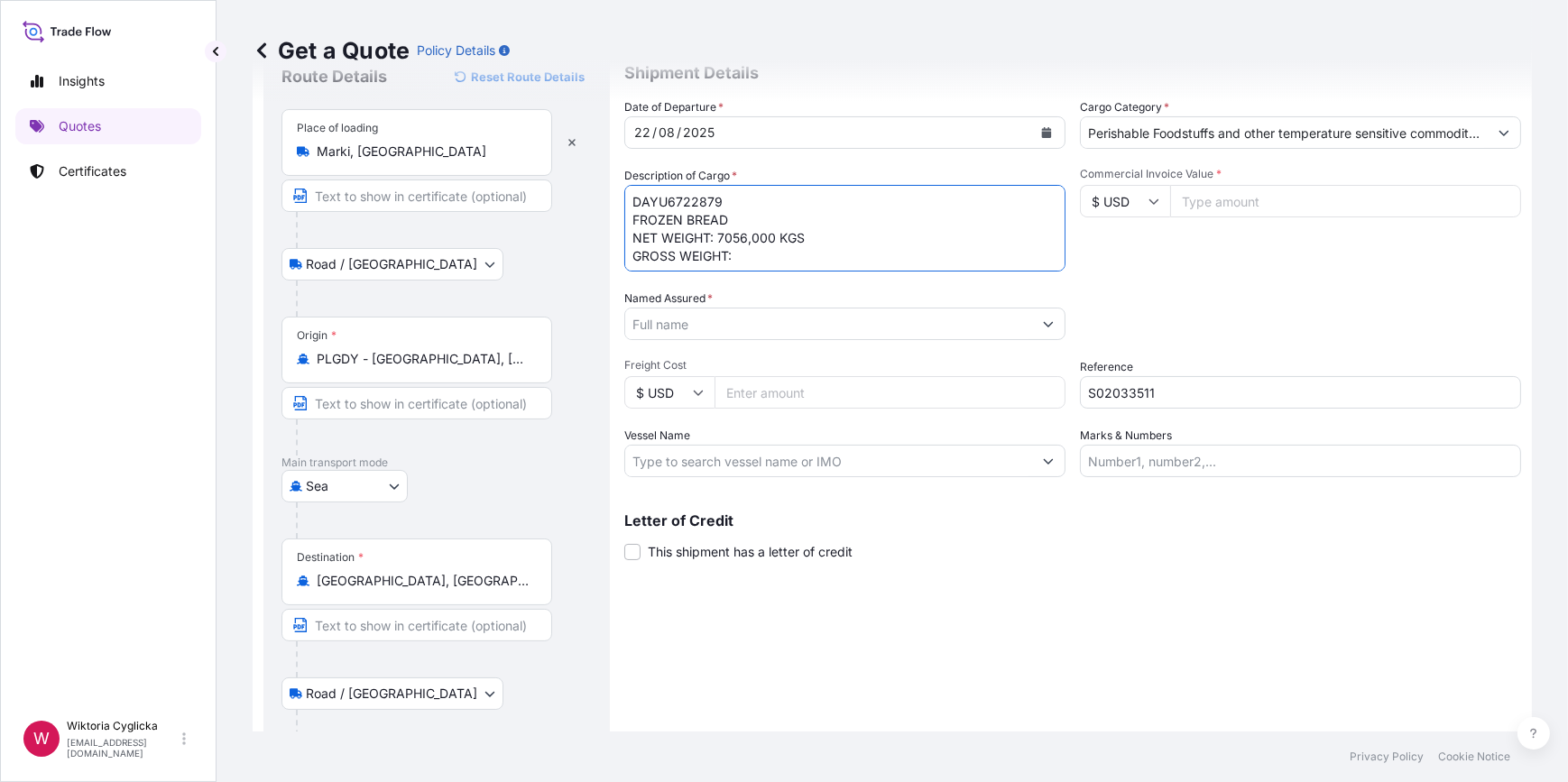
scroll to position [10, 0]
click at [678, 259] on textarea "DAYU6722879 FROZEN BREAD NET WEIGHT: 7056,000 KGS GROSS WEIGHT: 840 APCKAGES" at bounding box center [844, 229] width 441 height 87
click at [802, 236] on textarea "DAYU6722879 FROZEN BREAD NET WEIGHT: 7056,000 KGS GROSS WEIGHT: 840 PACKAGES" at bounding box center [844, 229] width 441 height 87
paste textarea "7855,680"
click at [734, 242] on textarea "DAYU6722879 FROZEN BREAD NET WEIGHT: 7056,000 KGS GROSS WEIGHT:7855,680 840 PAC…" at bounding box center [844, 229] width 441 height 87
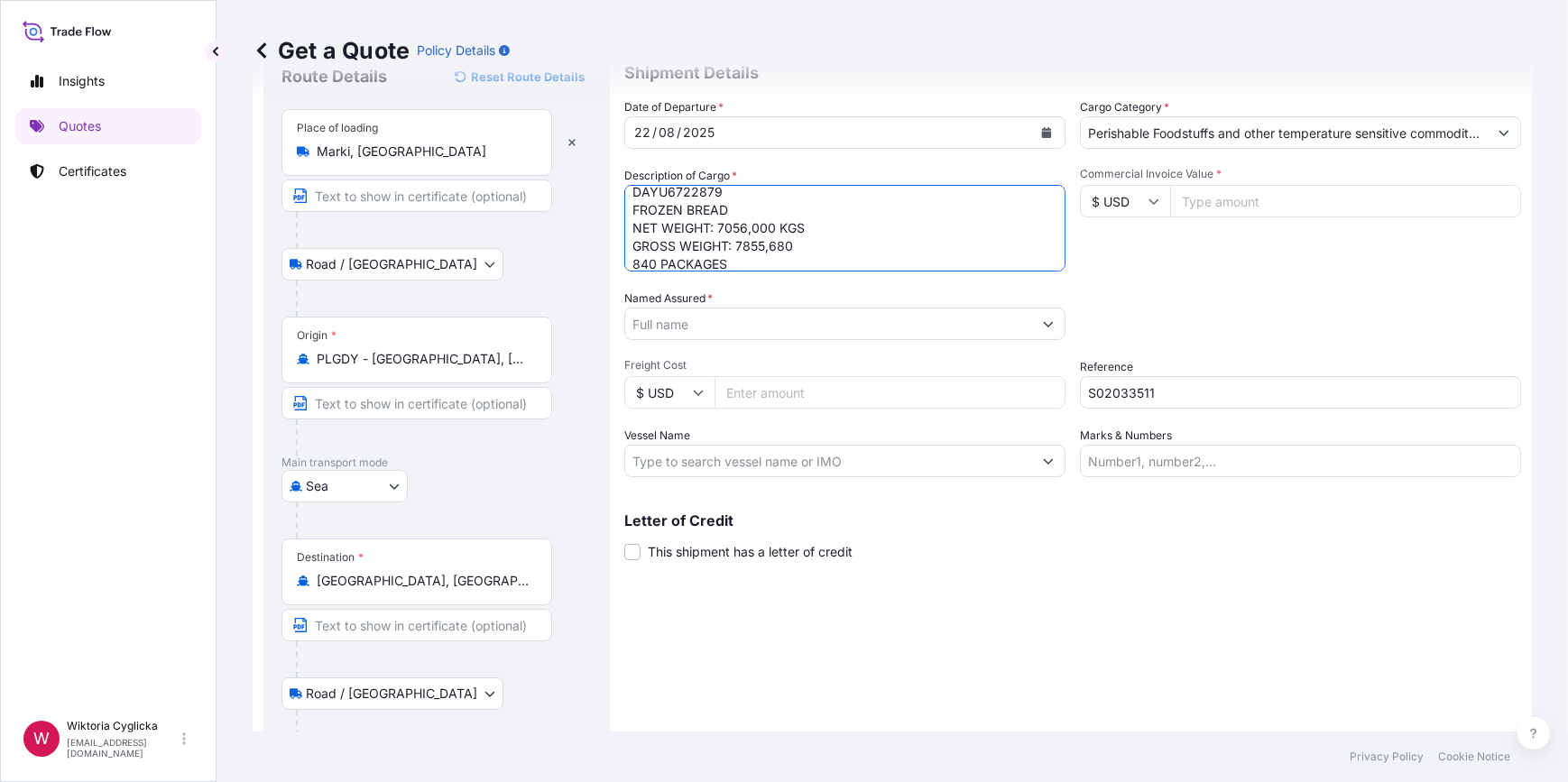
click at [802, 243] on textarea "DAYU6722879 FROZEN BREAD NET WEIGHT: 7056,000 KGS GROSS WEIGHT: 7855,680 840 PA…" at bounding box center [844, 229] width 441 height 87
type textarea "DAYU6722879 FROZEN BREAD NET WEIGHT: 7056,000 KGS GROSS WEIGHT: 7855,680 KG 840…"
click at [784, 330] on input "Named Assured *" at bounding box center [827, 324] width 406 height 33
paste input "Baking Co."
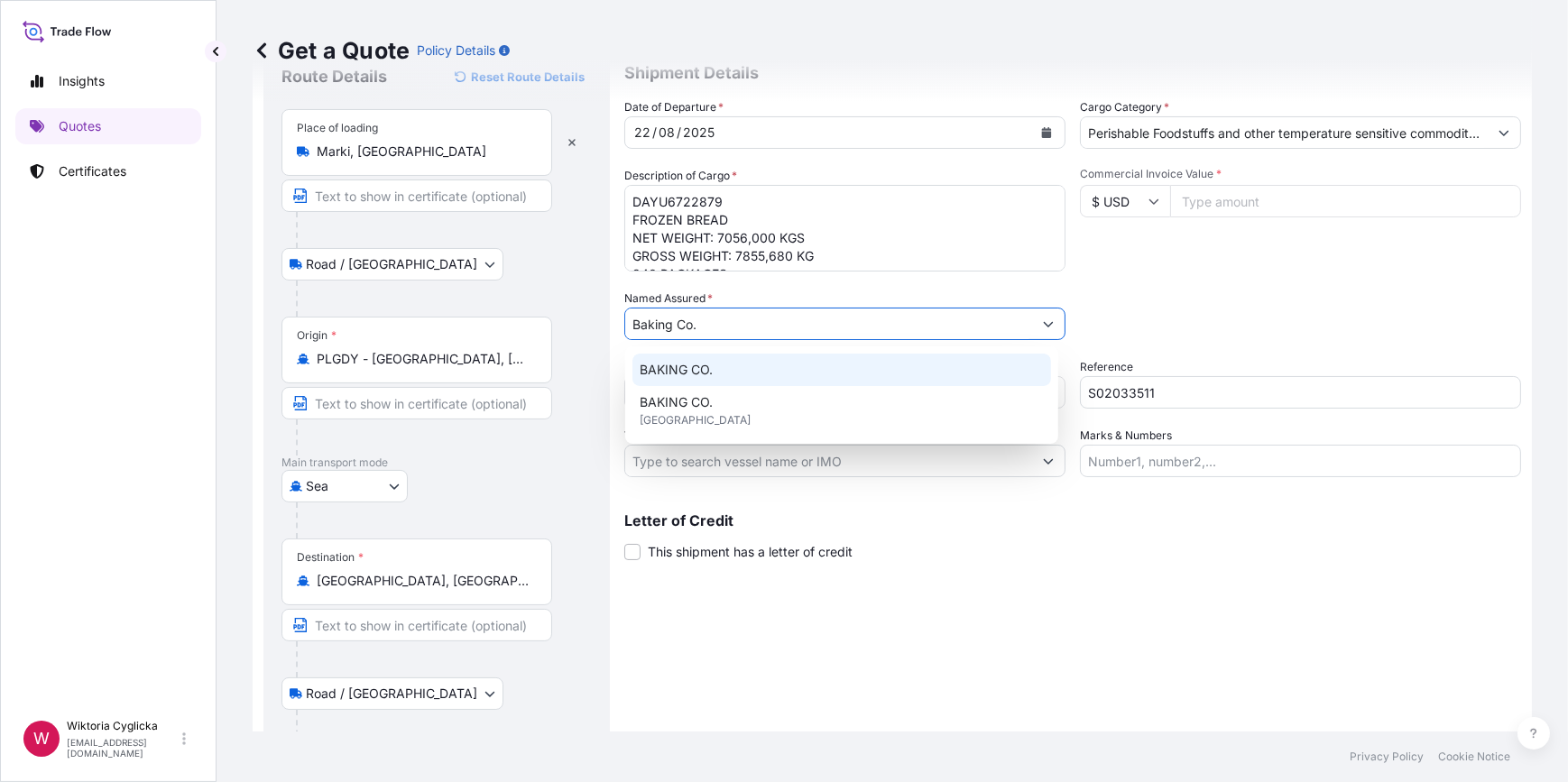
click at [734, 381] on div "BAKING CO." at bounding box center [841, 370] width 418 height 33
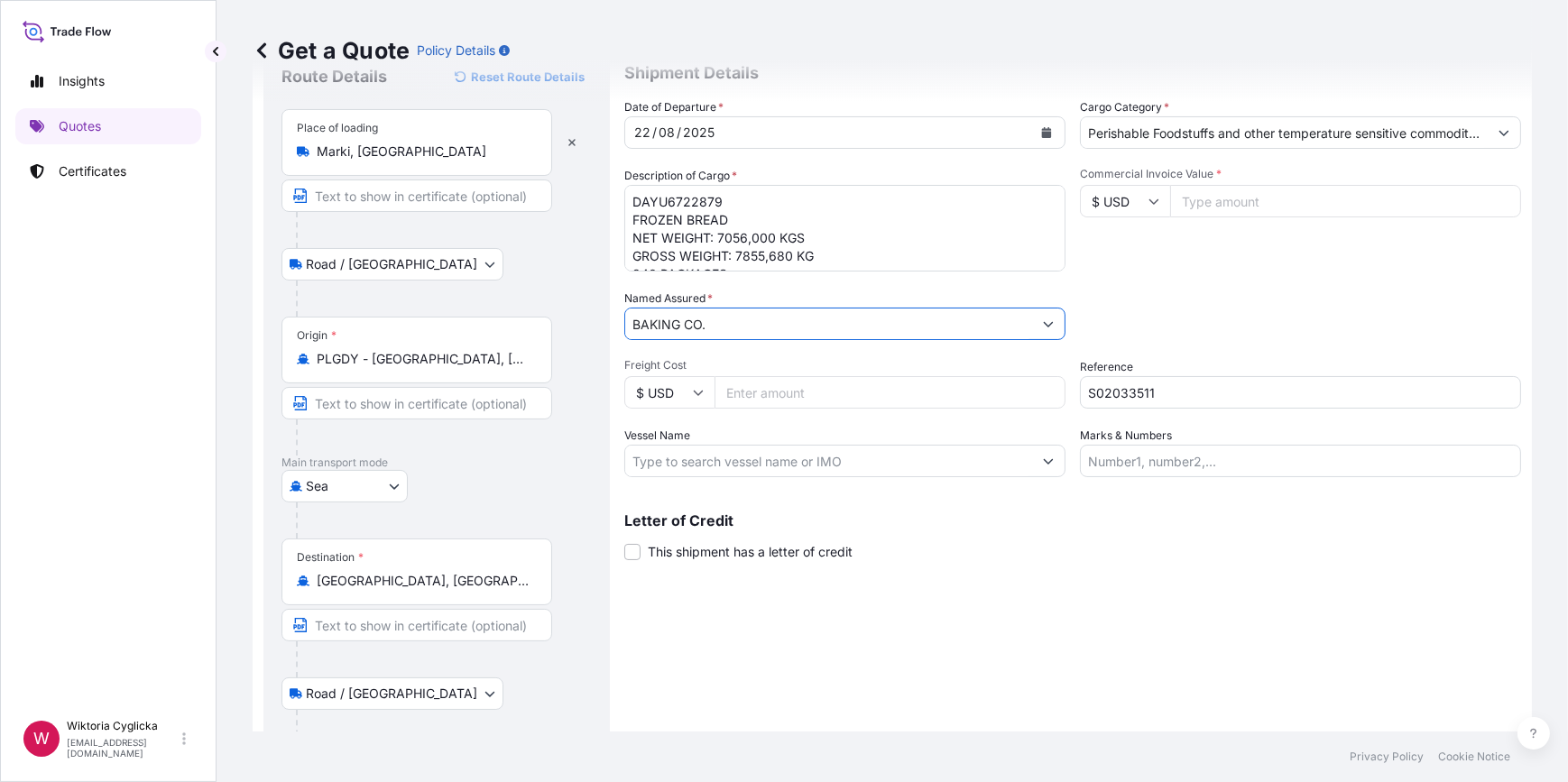
type input "BAKING CO."
click at [1157, 293] on div "Packing Category Type to search a container mode Please select a primary mode o…" at bounding box center [1300, 315] width 441 height 50
click at [1204, 207] on input "Commercial Invoice Value *" at bounding box center [1345, 202] width 350 height 33
paste input "17.82"
type input "17.82"
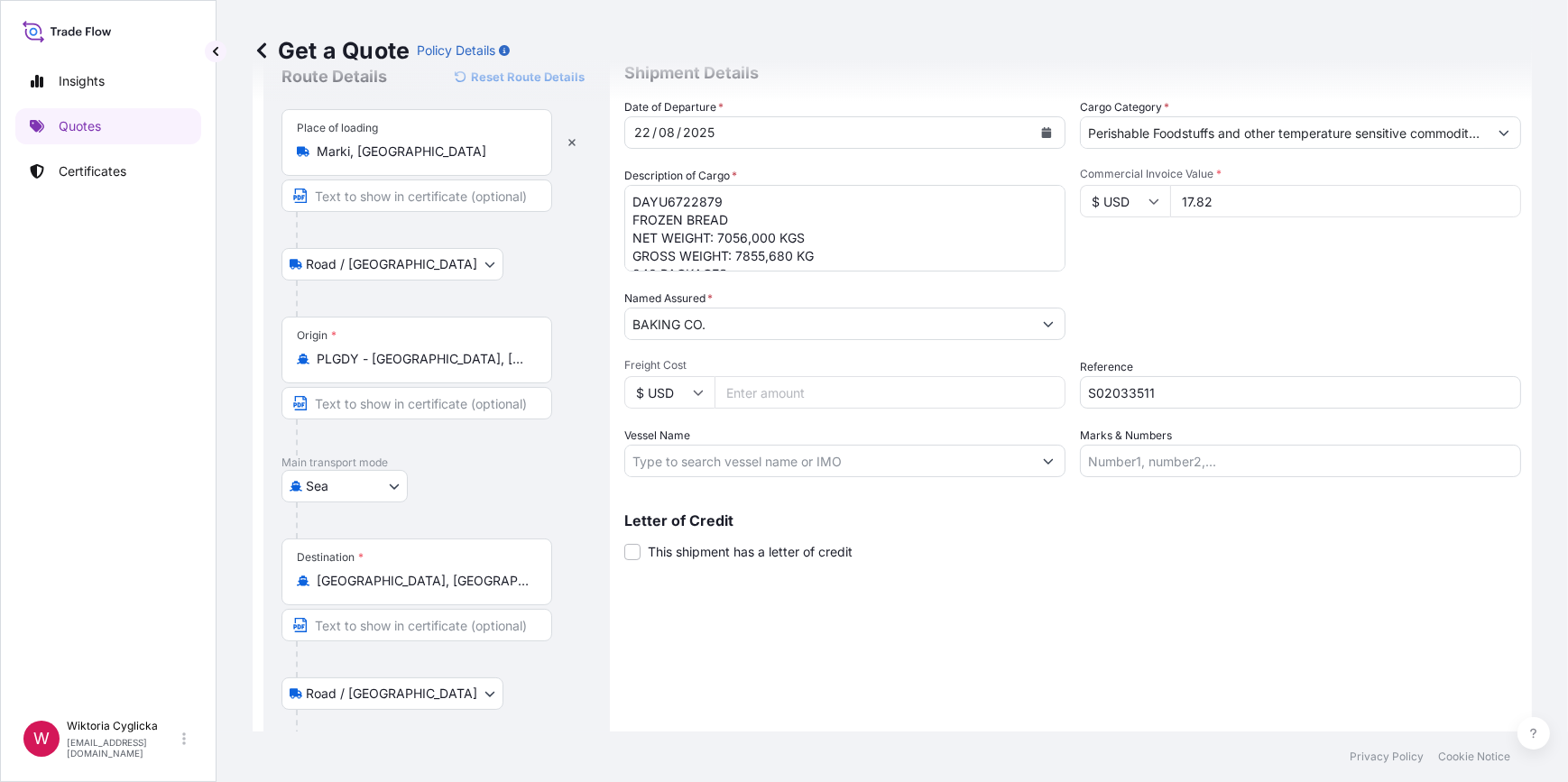
drag, startPoint x: 1214, startPoint y: 199, endPoint x: 1163, endPoint y: 198, distance: 51.0
click at [1170, 198] on input "17.82" at bounding box center [1345, 202] width 350 height 33
click at [1211, 208] on input "Commercial Invoice Value *" at bounding box center [1345, 202] width 350 height 33
type input "17821.44"
click at [1231, 271] on div "Date of Departure * [DATE] Cargo Category * Perishable Foodstuffs and other tem…" at bounding box center [1072, 288] width 897 height 378
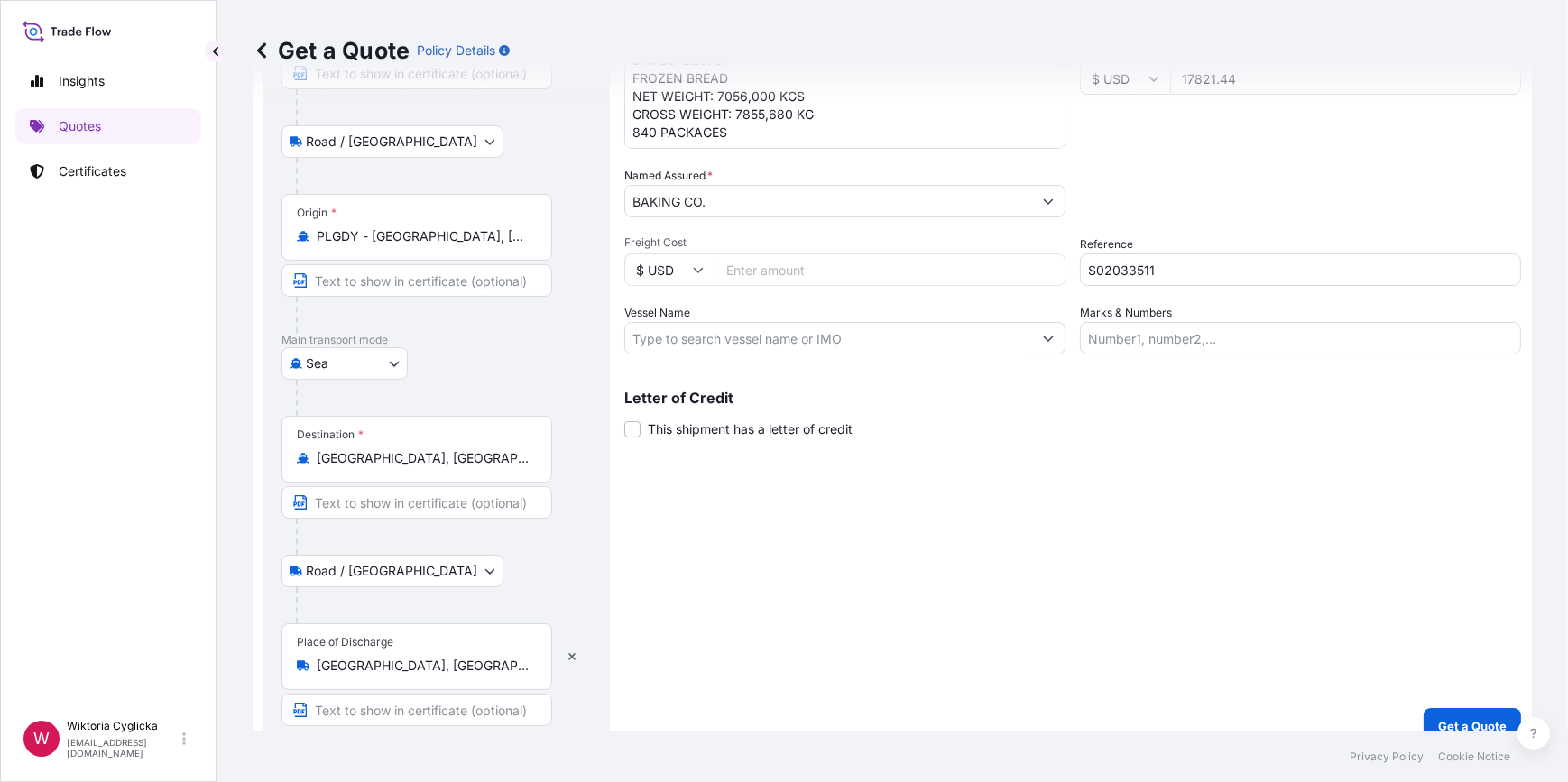
scroll to position [212, 0]
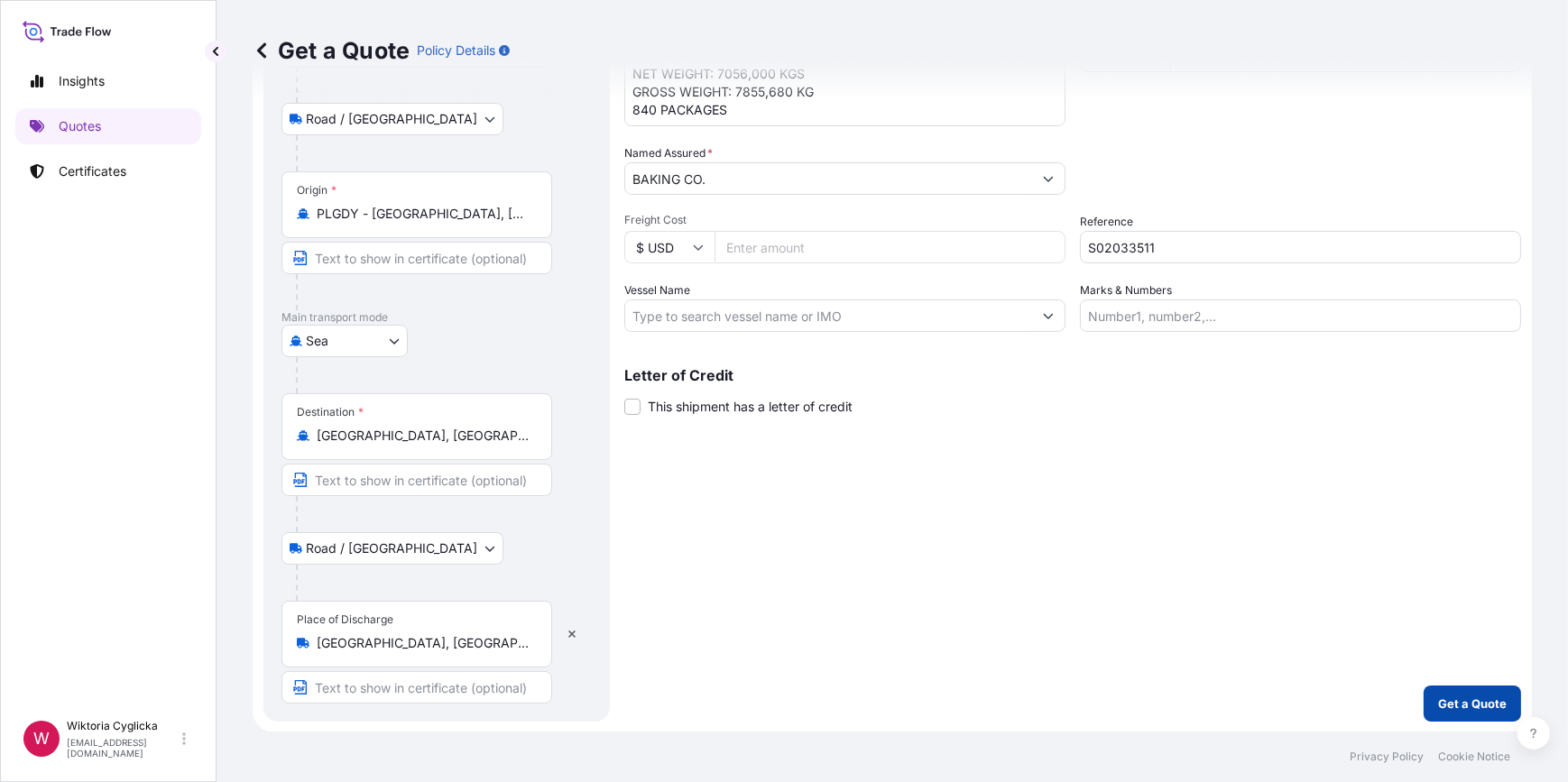
click at [1438, 698] on p "Get a Quote" at bounding box center [1471, 703] width 69 height 18
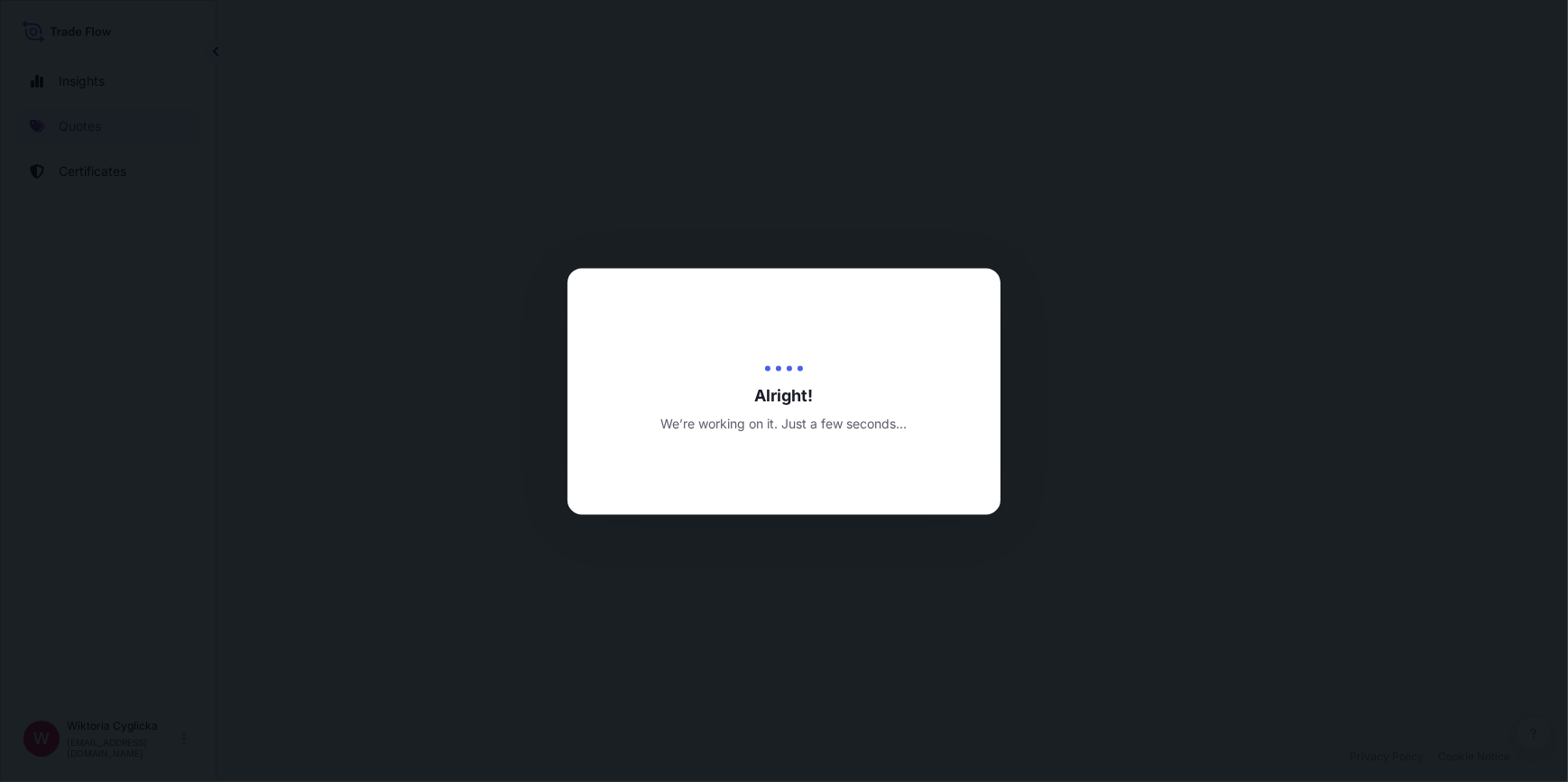
select select "Road / [GEOGRAPHIC_DATA]"
select select "Sea"
select select "Road / [GEOGRAPHIC_DATA]"
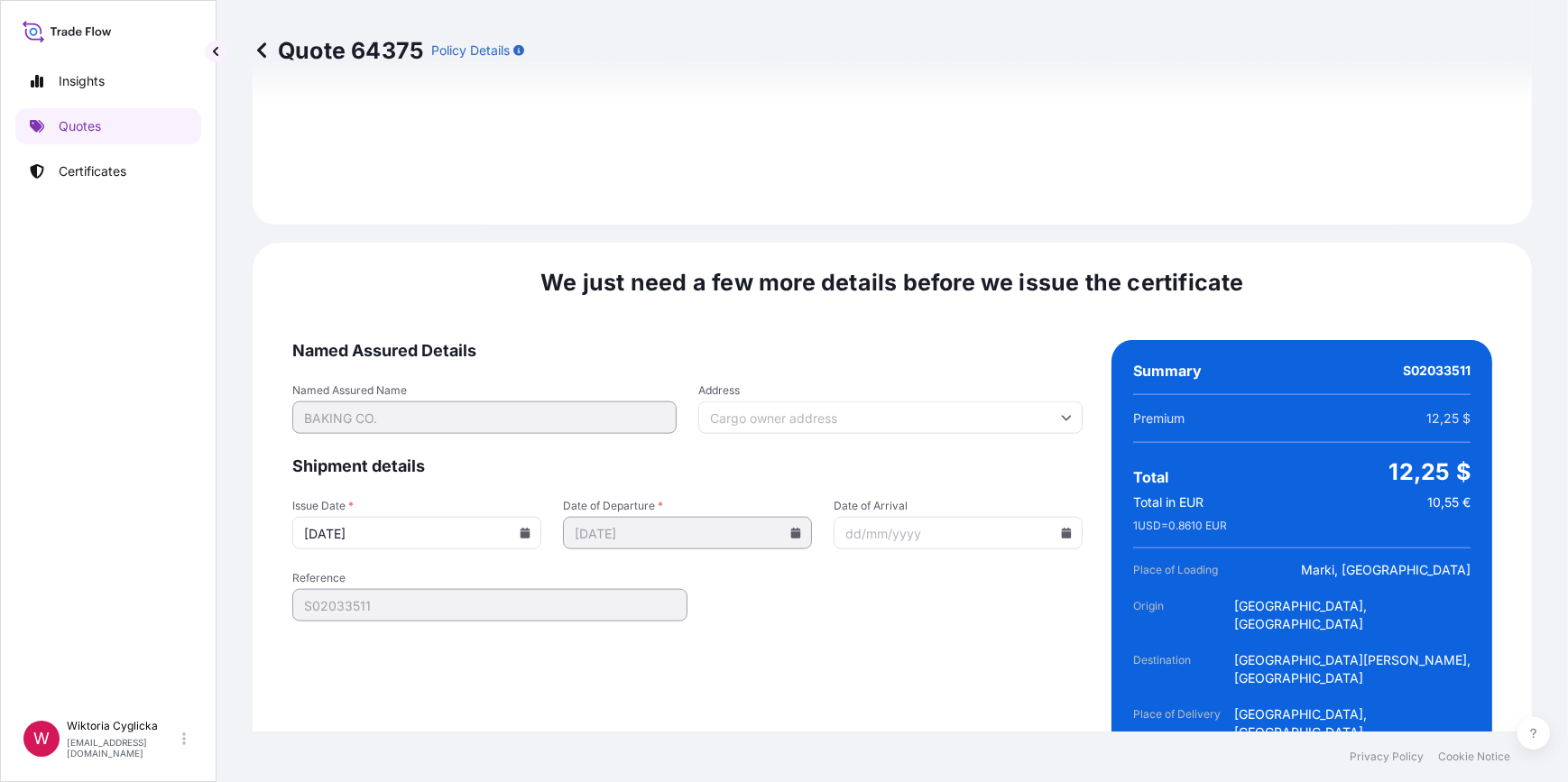
scroll to position [2609, 0]
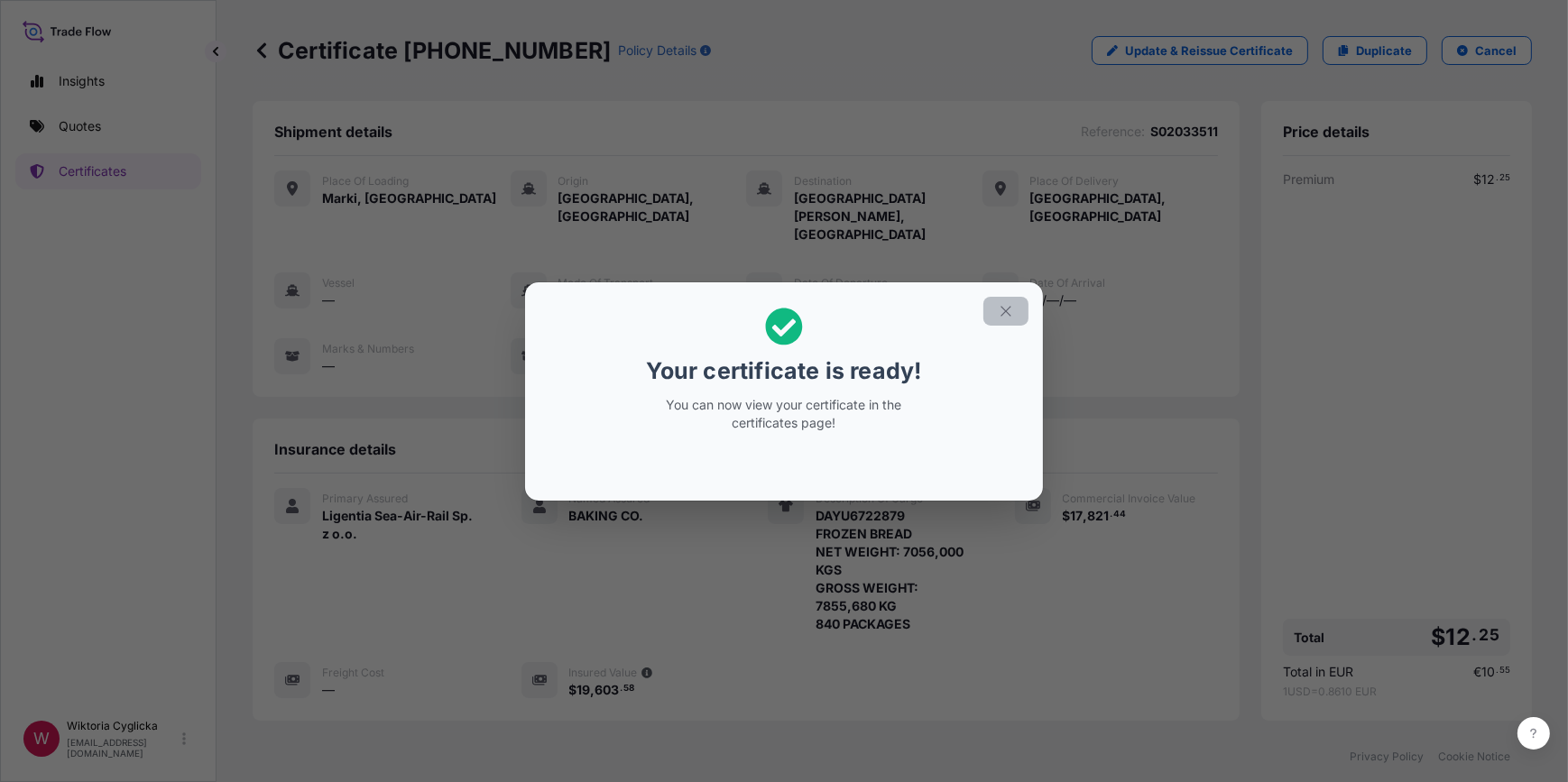
click at [1002, 309] on icon "button" at bounding box center [1005, 311] width 16 height 16
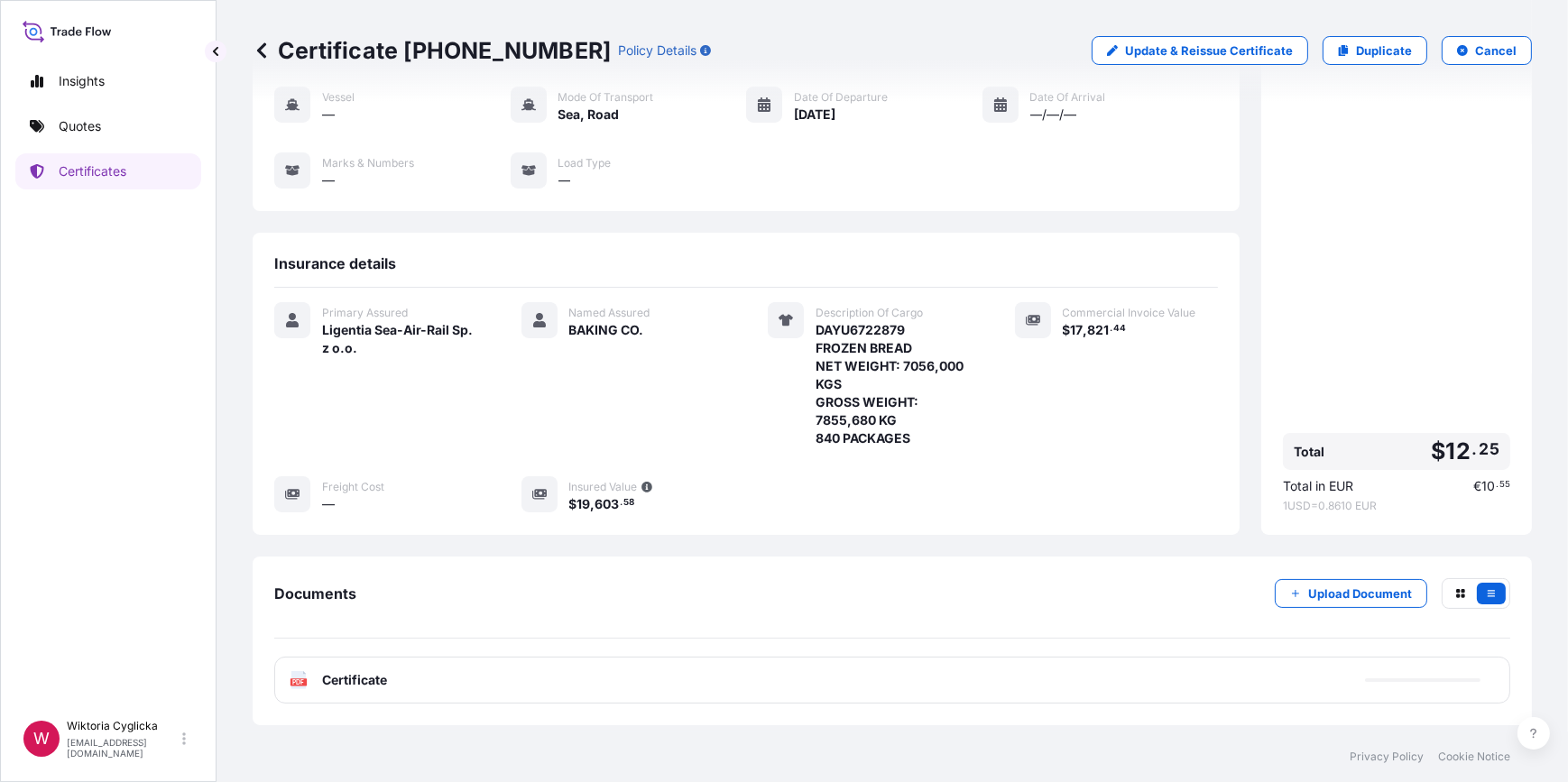
scroll to position [190, 0]
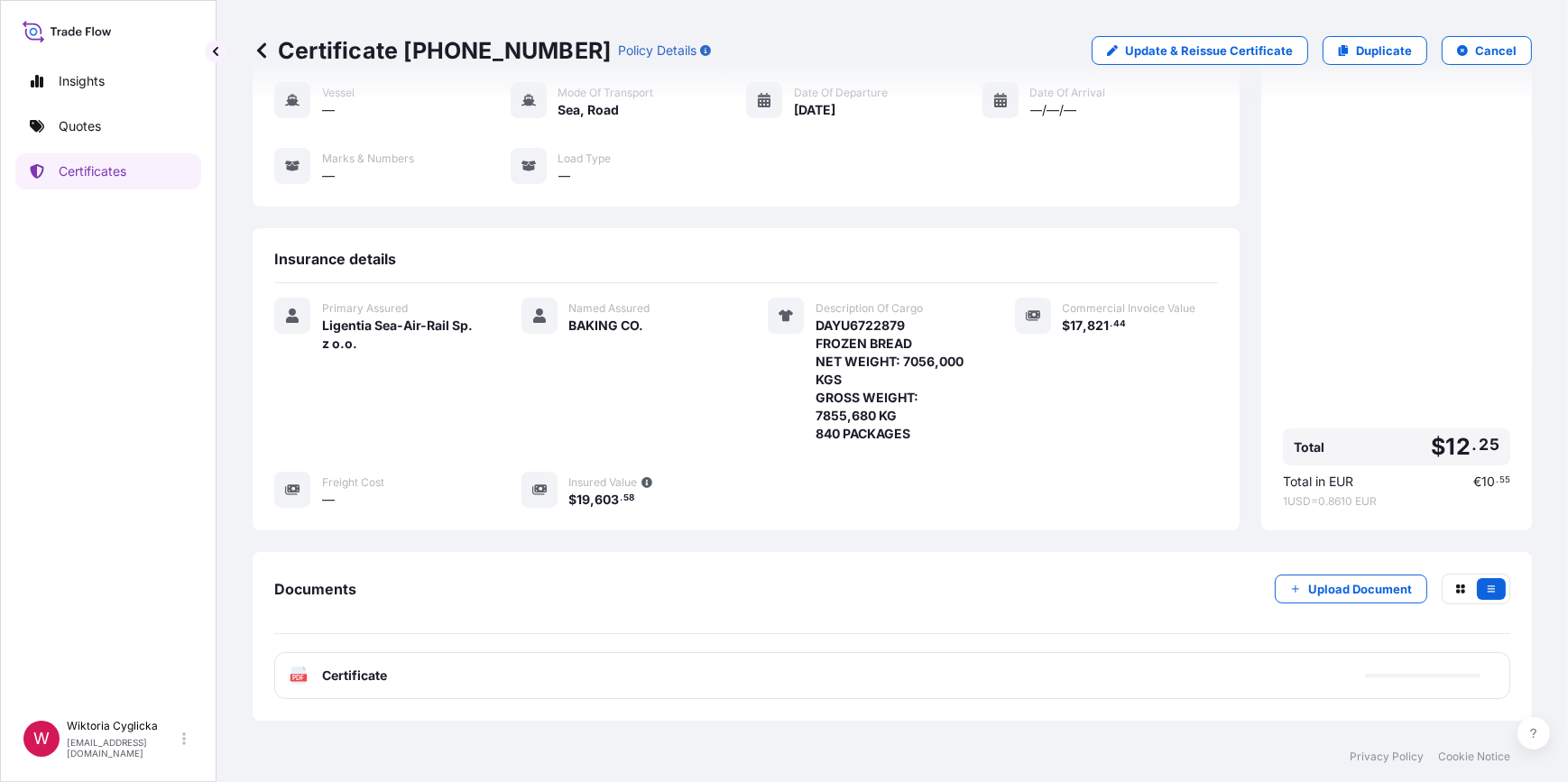
click at [677, 657] on div "PDF Certificate" at bounding box center [892, 675] width 1236 height 47
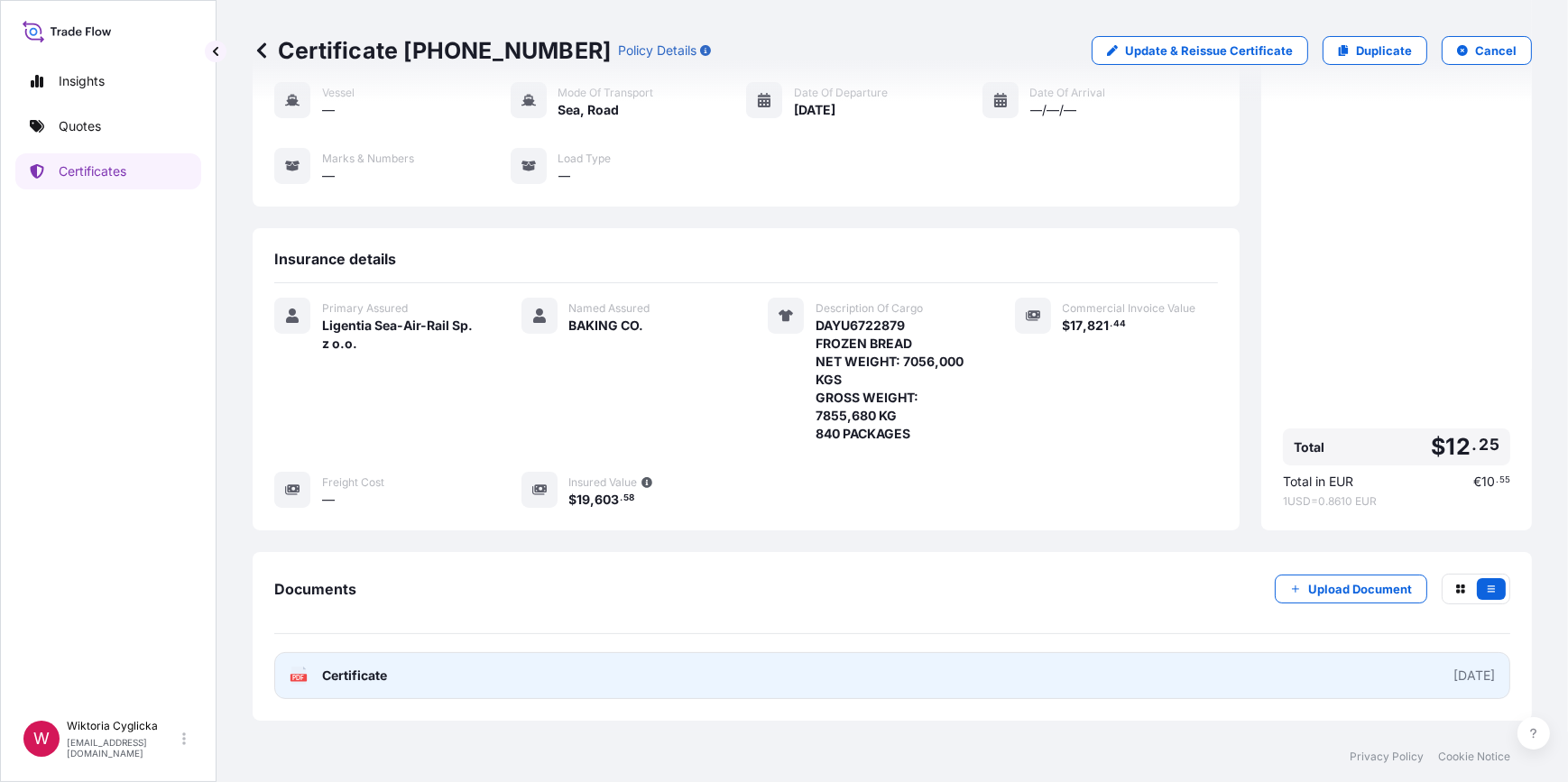
click at [655, 652] on link "PDF Certificate [DATE]" at bounding box center [892, 675] width 1236 height 47
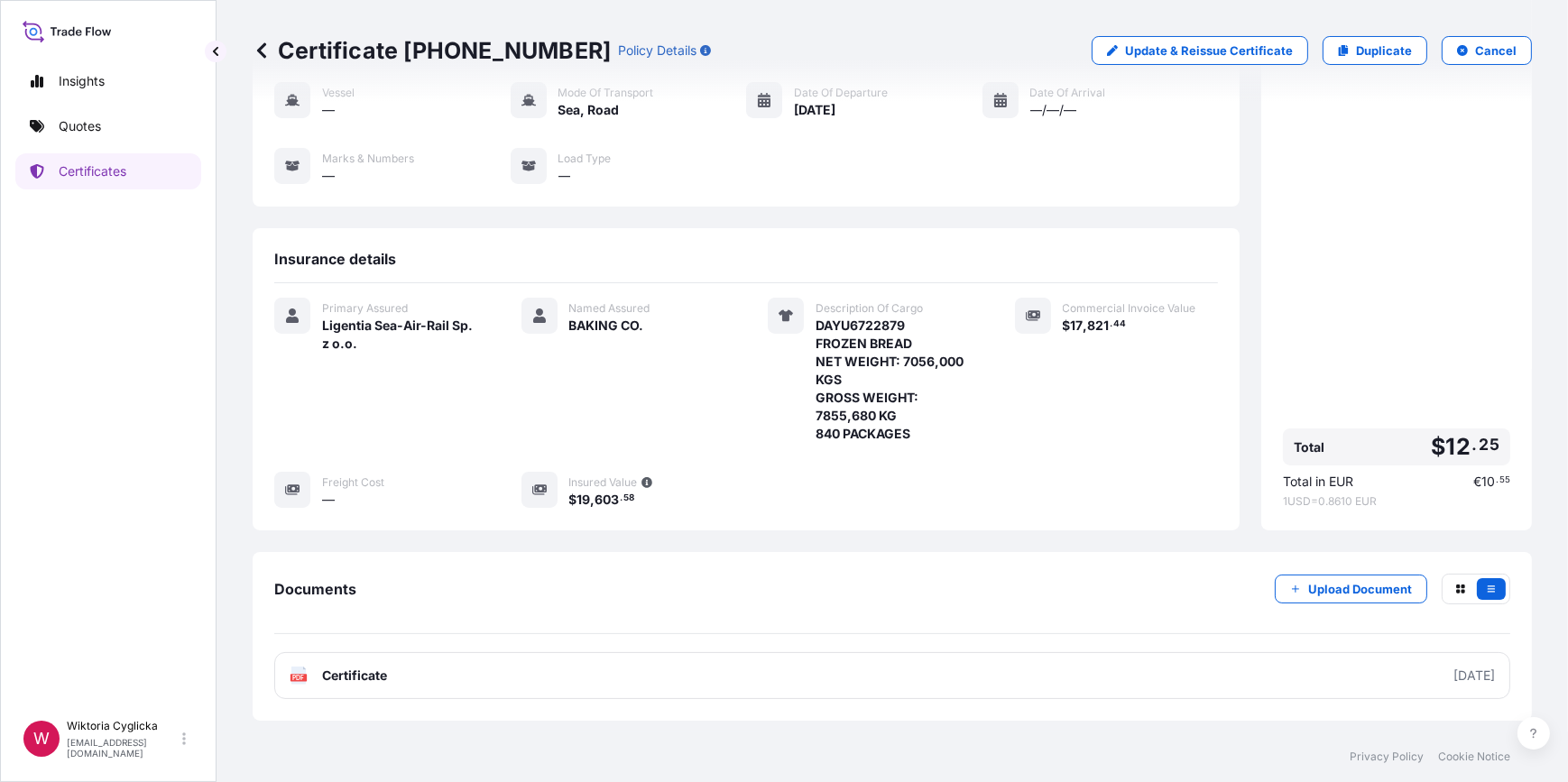
click at [1089, 450] on div "Primary Assured Ligentia Sea-Air-Rail Sp. z o.o. Named Assured BAKING CO. Descr…" at bounding box center [745, 403] width 943 height 211
